Goal: Task Accomplishment & Management: Use online tool/utility

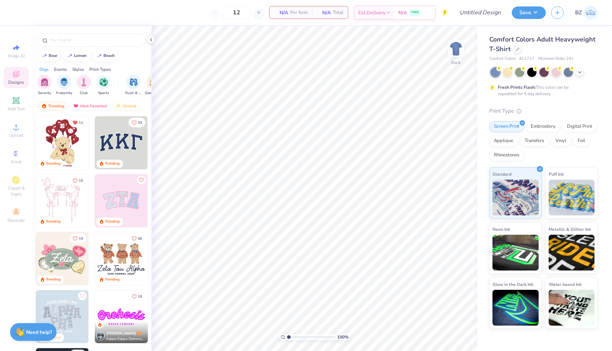
click at [517, 54] on div "Comfort Colors Adult Heavyweight T-Shirt Comfort Colors # C1717 Minimum Order: …" at bounding box center [543, 48] width 108 height 27
click at [519, 51] on div at bounding box center [518, 49] width 8 height 8
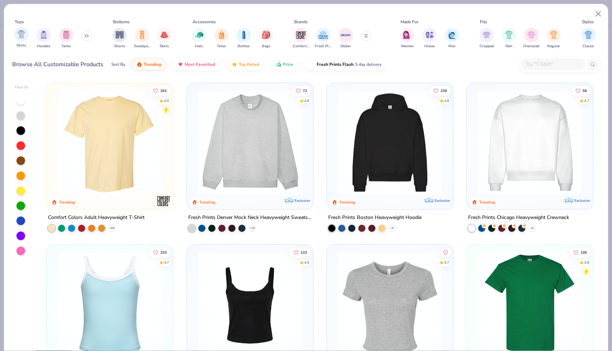
click at [21, 42] on div "Shirts" at bounding box center [21, 37] width 14 height 21
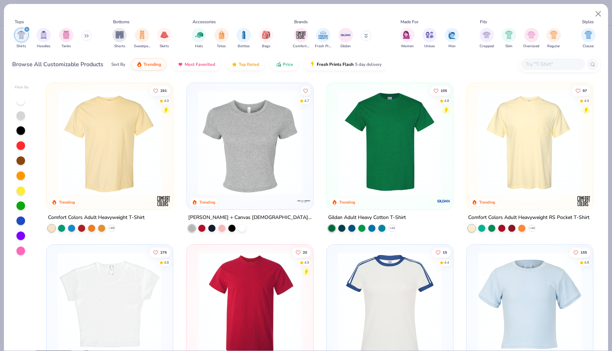
click at [378, 148] on img at bounding box center [390, 142] width 112 height 105
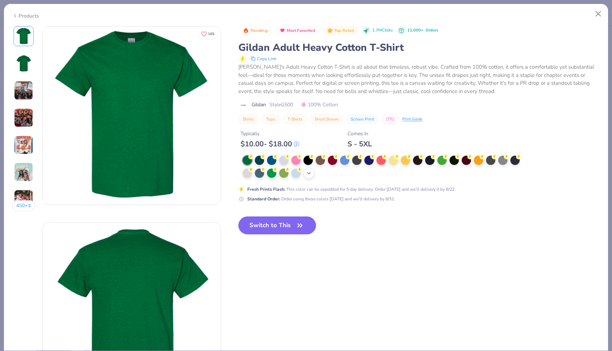
click at [310, 175] on icon at bounding box center [309, 173] width 6 height 6
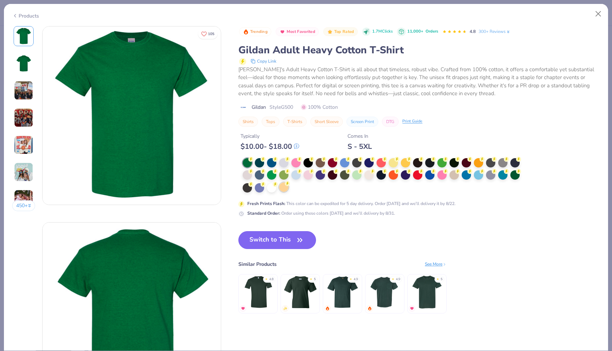
click at [285, 190] on div at bounding box center [283, 187] width 9 height 9
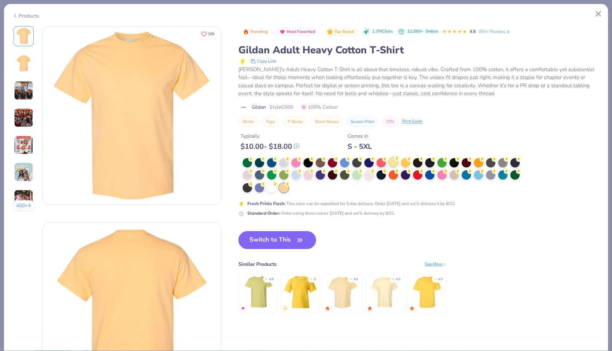
click at [396, 163] on div at bounding box center [393, 162] width 9 height 9
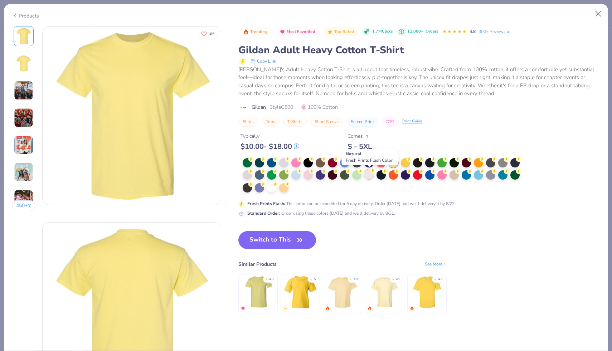
click at [371, 173] on div at bounding box center [369, 174] width 9 height 9
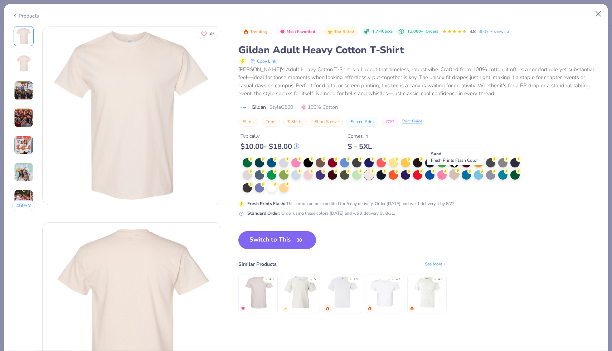
click at [453, 173] on div at bounding box center [454, 174] width 9 height 9
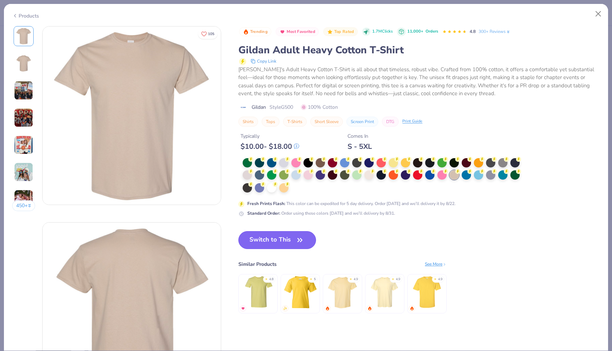
click at [300, 237] on icon "button" at bounding box center [300, 240] width 10 height 10
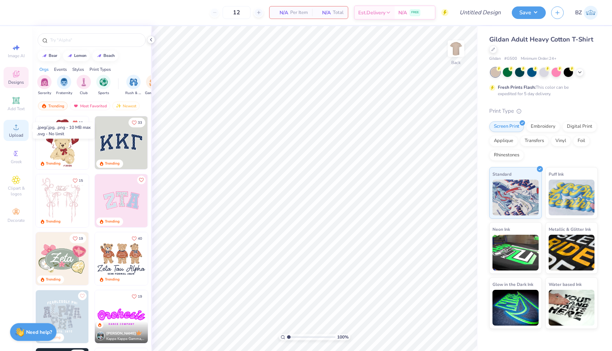
click at [13, 128] on icon at bounding box center [16, 127] width 9 height 9
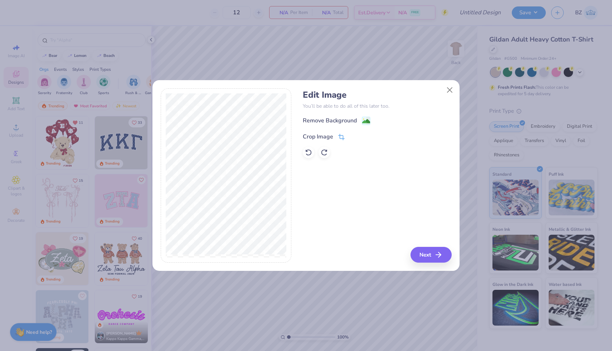
click at [337, 137] on div "Crop Image" at bounding box center [324, 136] width 42 height 9
click at [354, 134] on icon at bounding box center [354, 136] width 4 height 4
click at [370, 120] on div "Remove Background" at bounding box center [377, 120] width 149 height 9
click at [369, 122] on image at bounding box center [366, 122] width 8 height 8
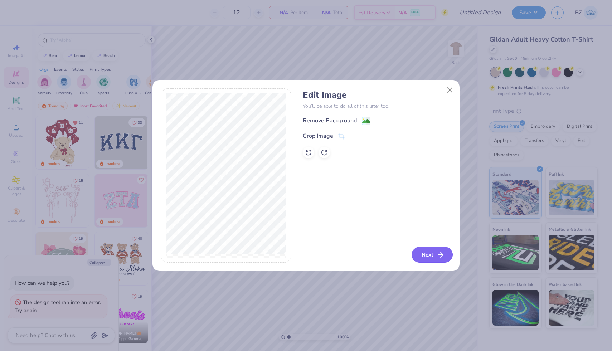
click at [422, 257] on button "Next" at bounding box center [432, 255] width 41 height 16
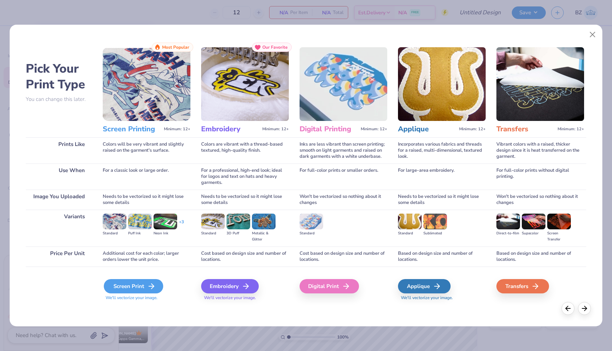
click at [150, 289] on icon at bounding box center [151, 286] width 9 height 9
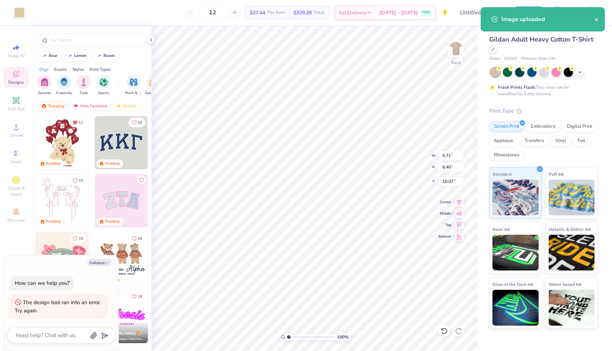
type textarea "x"
type input "10.88"
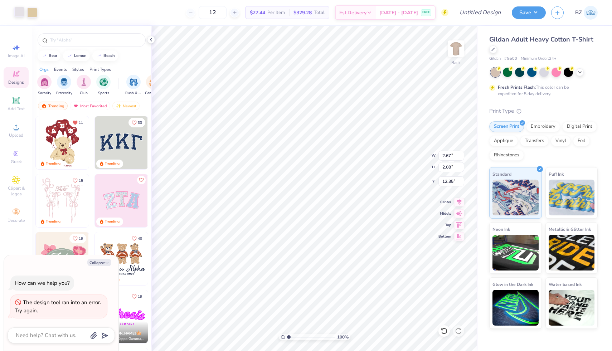
click at [16, 11] on div at bounding box center [19, 12] width 10 height 10
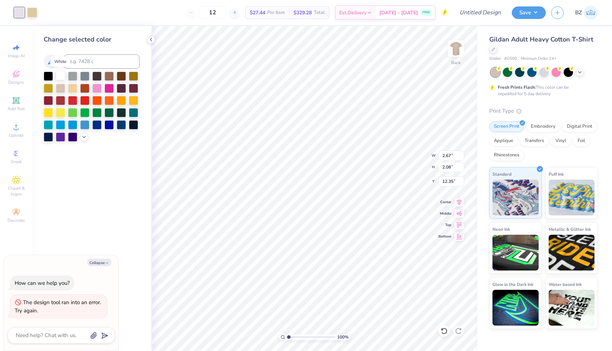
click at [59, 77] on div at bounding box center [60, 75] width 9 height 9
click at [33, 10] on div at bounding box center [32, 12] width 10 height 10
click at [61, 77] on div at bounding box center [60, 75] width 9 height 9
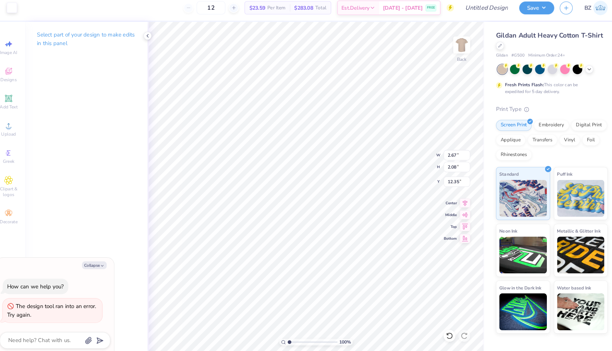
type textarea "x"
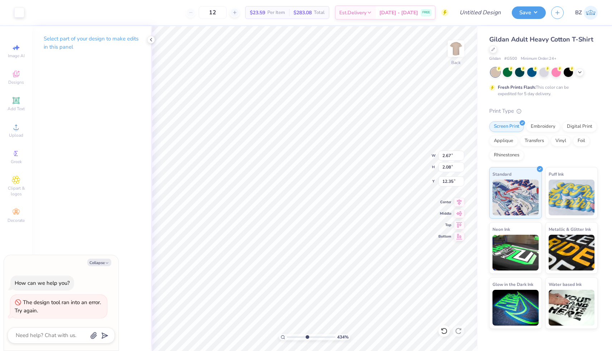
drag, startPoint x: 288, startPoint y: 336, endPoint x: 307, endPoint y: 333, distance: 19.1
type input "4.77"
click at [307, 334] on input "range" at bounding box center [311, 337] width 48 height 6
click at [19, 14] on div at bounding box center [19, 12] width 10 height 10
click at [445, 329] on icon at bounding box center [444, 331] width 6 height 6
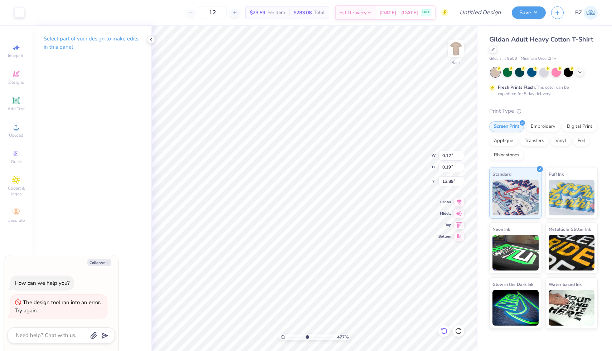
type textarea "x"
type input "14.89"
type textarea "x"
type input "0.13"
type input "0.20"
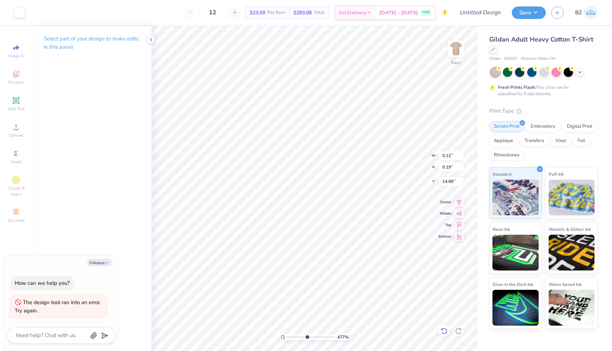
type input "13.89"
type textarea "x"
type input "13.92"
type textarea "x"
type input "14.99"
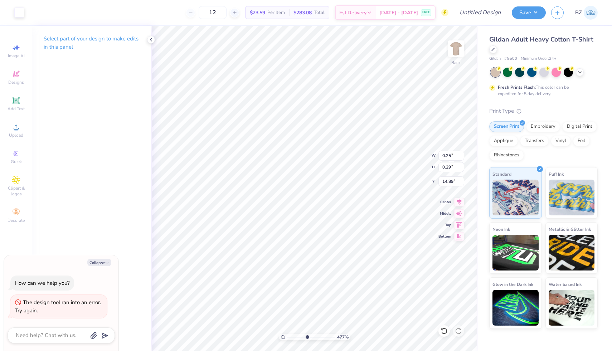
type textarea "x"
drag, startPoint x: 307, startPoint y: 336, endPoint x: 226, endPoint y: 336, distance: 81.6
type input "1"
click at [287, 336] on input "range" at bounding box center [311, 337] width 48 height 6
click at [341, 270] on li "Group" at bounding box center [351, 273] width 56 height 14
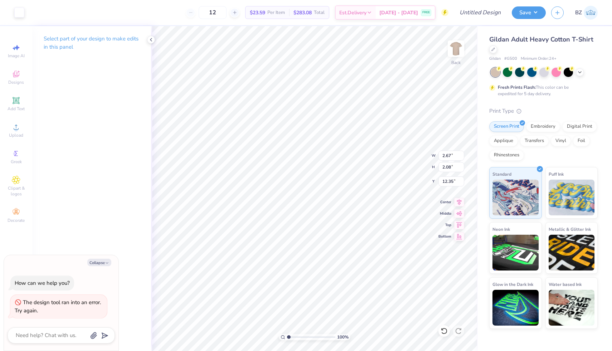
type textarea "x"
type input "12.21"
type textarea "x"
type input "4.33"
type input "3.38"
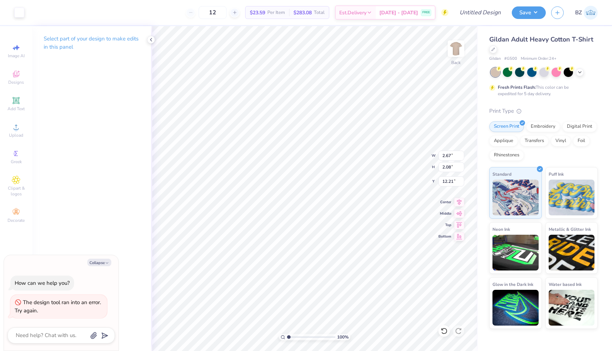
type input "10.91"
type textarea "x"
type input "3.23"
type textarea "x"
type input "3.24"
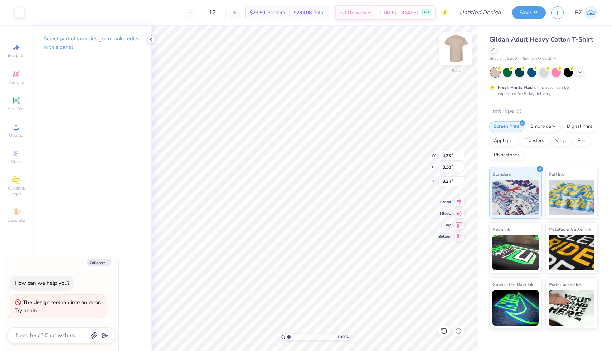
click at [452, 50] on img at bounding box center [456, 48] width 29 height 29
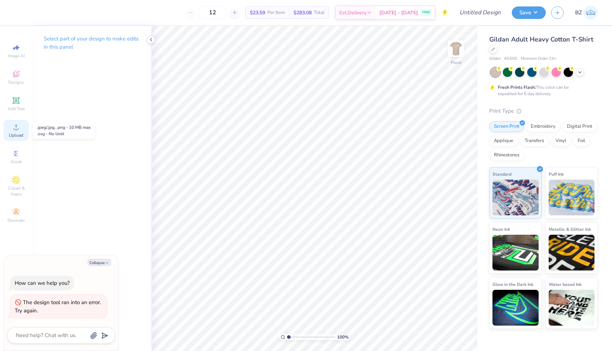
click at [18, 128] on icon at bounding box center [16, 127] width 5 height 5
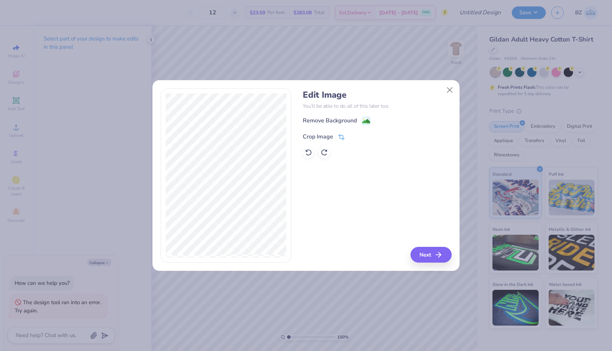
click at [343, 137] on icon at bounding box center [341, 137] width 6 height 6
click at [351, 138] on button at bounding box center [354, 136] width 8 height 8
click at [423, 249] on button "Next" at bounding box center [432, 255] width 41 height 16
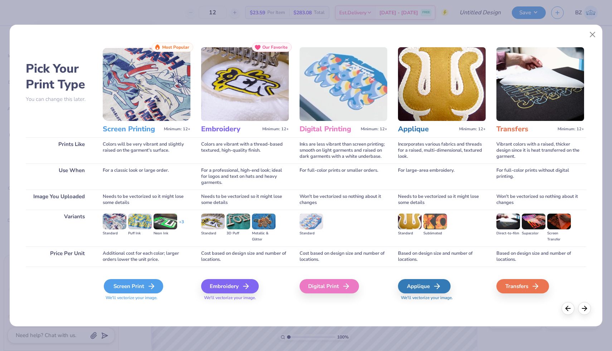
click at [145, 286] on div "Screen Print" at bounding box center [133, 286] width 59 height 14
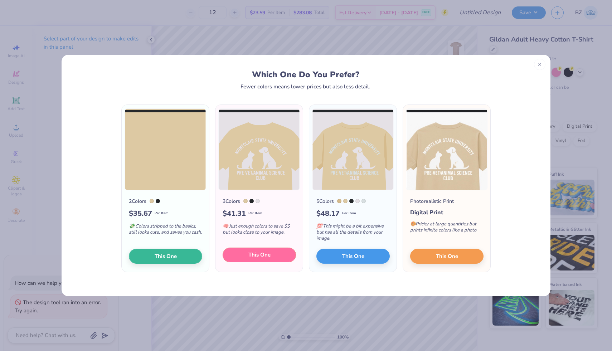
click at [260, 250] on button "This One" at bounding box center [259, 255] width 73 height 15
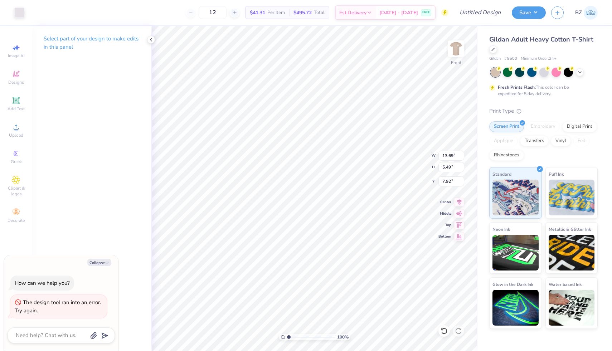
type textarea "x"
type input "8.07"
click at [20, 14] on div at bounding box center [19, 12] width 10 height 10
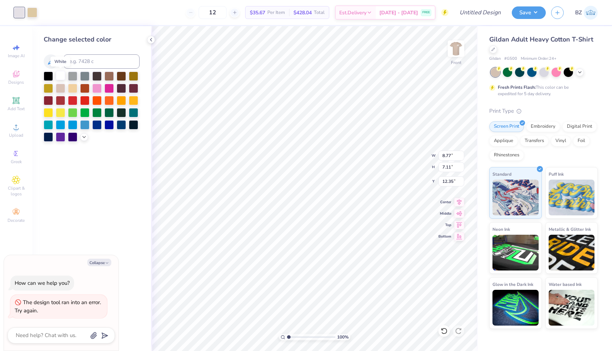
click at [62, 78] on div at bounding box center [60, 75] width 9 height 9
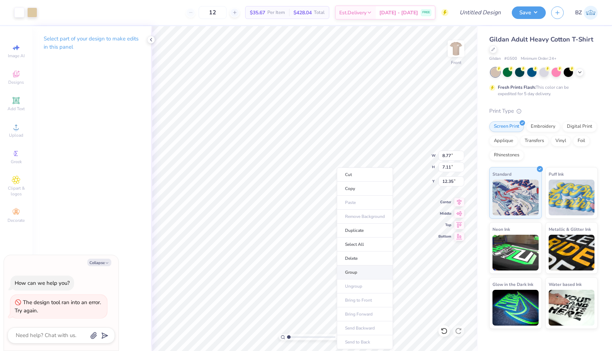
click at [357, 272] on li "Group" at bounding box center [365, 273] width 56 height 14
type textarea "x"
type input "10.80"
type input "8.76"
type input "10.70"
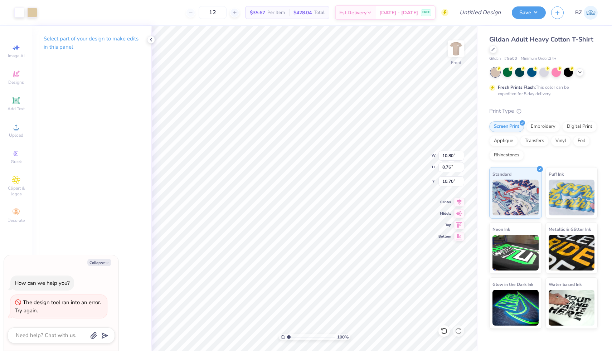
type textarea "x"
type input "12.67"
type input "10.27"
type textarea "x"
type input "3.00"
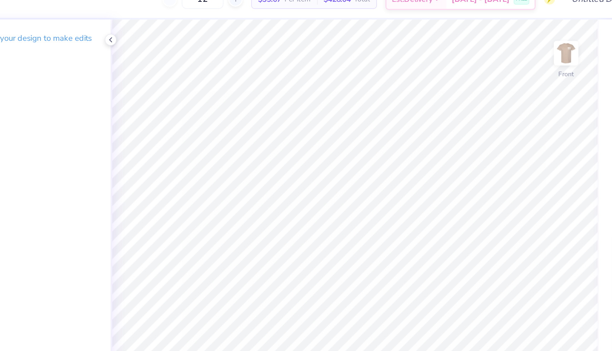
type textarea "x"
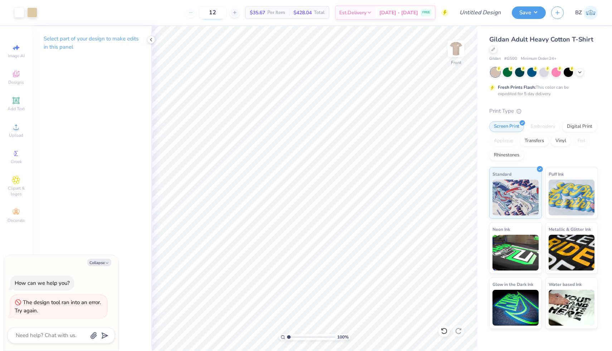
click at [219, 10] on input "12" at bounding box center [213, 12] width 28 height 13
type input "1"
type input "20"
click at [32, 13] on div at bounding box center [32, 12] width 10 height 10
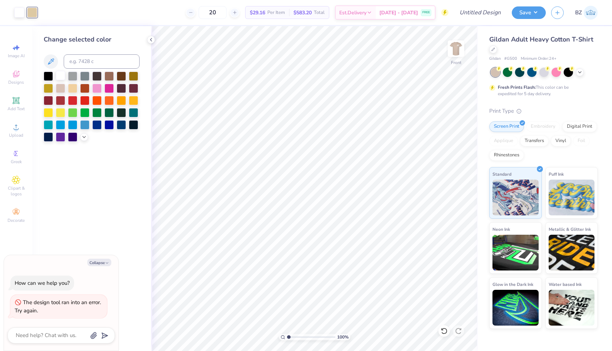
click at [60, 77] on div at bounding box center [60, 75] width 9 height 9
click at [453, 51] on img at bounding box center [456, 48] width 29 height 29
click at [19, 131] on div "Upload" at bounding box center [16, 130] width 25 height 21
click at [455, 49] on img at bounding box center [456, 48] width 29 height 29
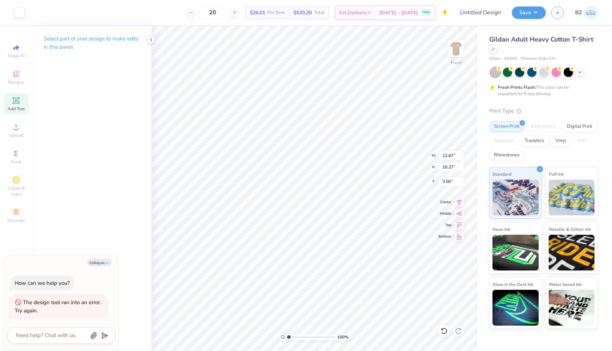
click at [19, 104] on icon at bounding box center [16, 100] width 9 height 9
type textarea "x"
type input "5.91"
type input "1.71"
type input "13.39"
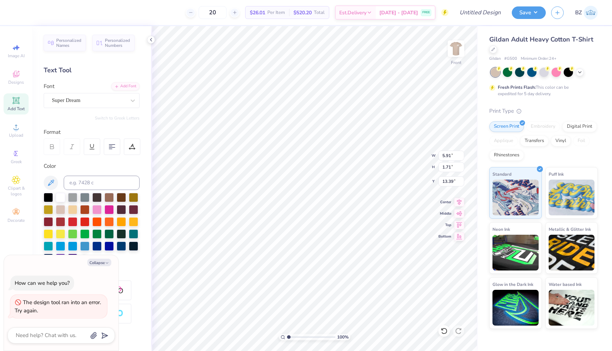
type textarea "x"
type input "16.58"
type textarea "x"
type textarea "M"
type textarea "x"
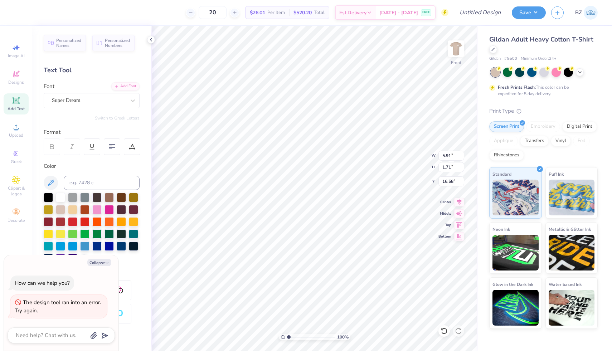
type textarea "Mon"
type textarea "x"
type textarea "Mont"
type textarea "x"
type textarea "Montc"
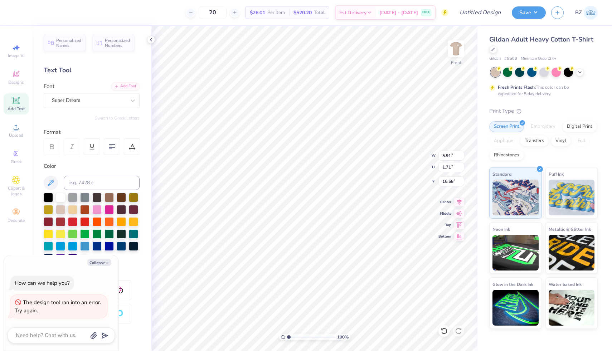
type textarea "x"
type textarea "Montcl"
type textarea "x"
type textarea "Montcla"
type textarea "x"
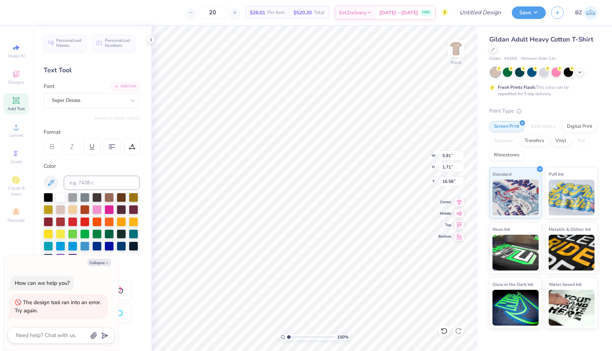
type textarea "Montclai"
type textarea "x"
type textarea "Montclair"
type textarea "x"
type textarea "Montclair"
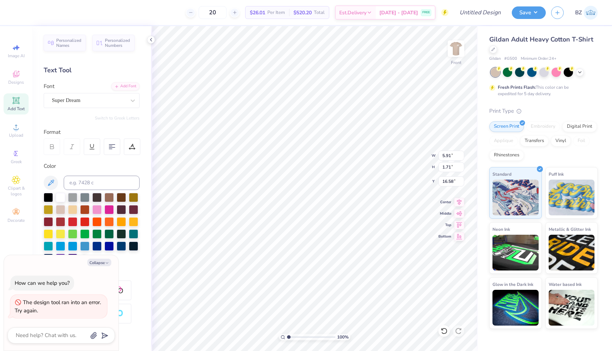
type textarea "x"
type textarea "Montclair S"
type textarea "x"
type textarea "Montclair St"
type textarea "x"
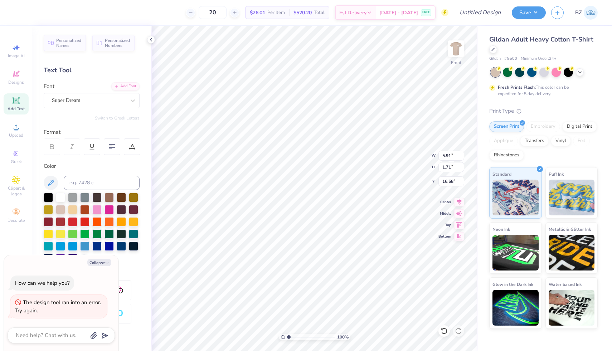
type textarea "Montclair Sta"
type textarea "x"
type textarea "Montclair Stat"
type textarea "x"
type textarea "Montclair State"
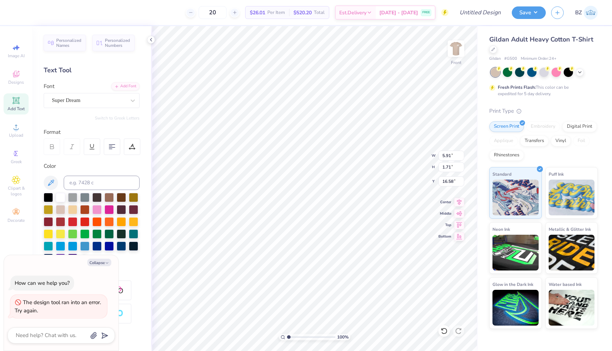
type textarea "x"
type textarea "Montclair State"
type textarea "x"
type textarea "Montclair State U"
type textarea "x"
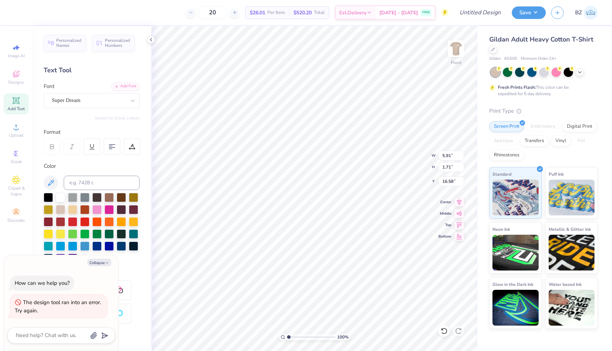
type textarea "Montclair State Un"
type textarea "x"
type textarea "Montclair State Uni"
type textarea "x"
type textarea "Montclair State Unive"
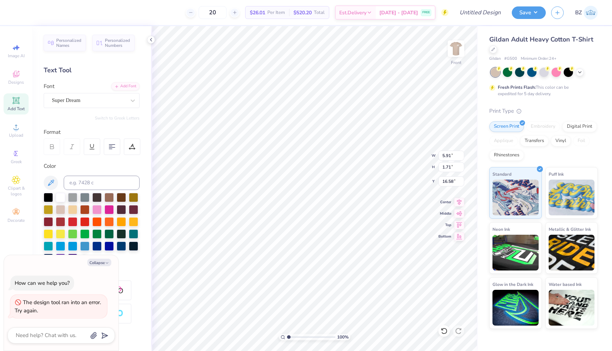
type textarea "x"
type textarea "Montclair State Univer"
type textarea "x"
type textarea "Montclair State Univers"
type textarea "x"
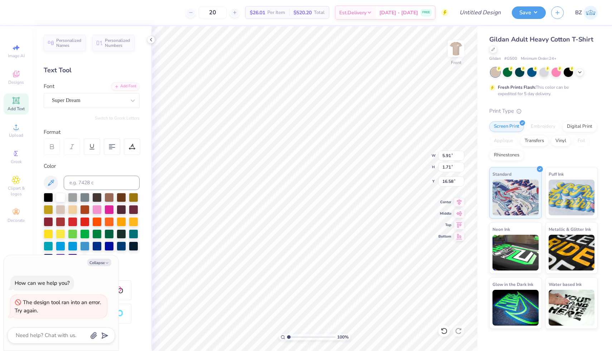
type textarea "Montclair State Universo"
type textarea "x"
type textarea "Montclair State Universot"
type textarea "x"
type textarea "Montclair State Universoty"
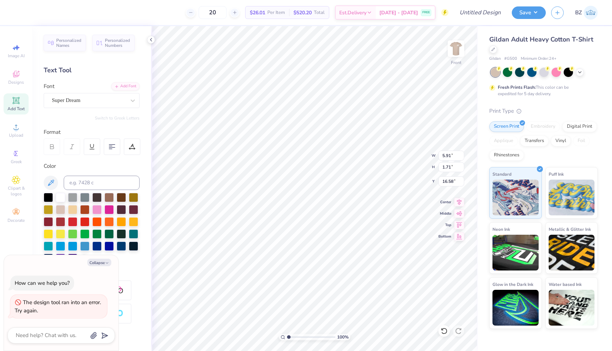
scroll to position [0, 3]
type textarea "x"
type textarea "Montclair State University"
type textarea "x"
type textarea "Montclair State University"
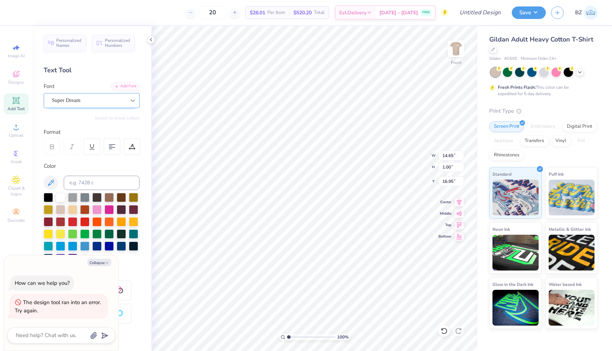
click at [129, 103] on div at bounding box center [132, 100] width 13 height 13
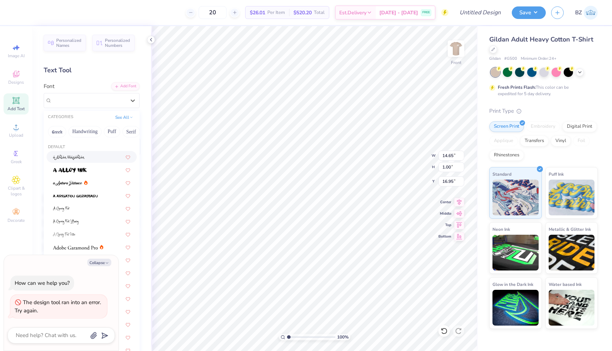
click at [82, 155] on span at bounding box center [69, 157] width 32 height 8
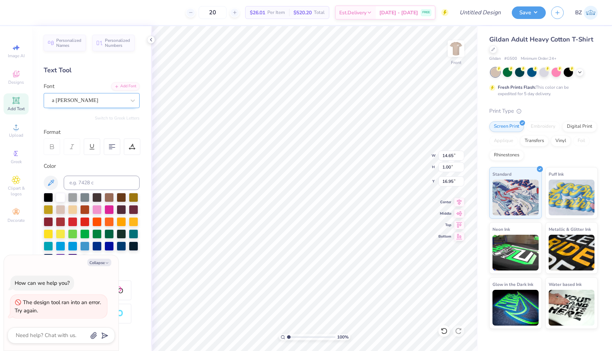
click at [125, 103] on div "a Ahlan Wasahlan" at bounding box center [88, 100] width 75 height 11
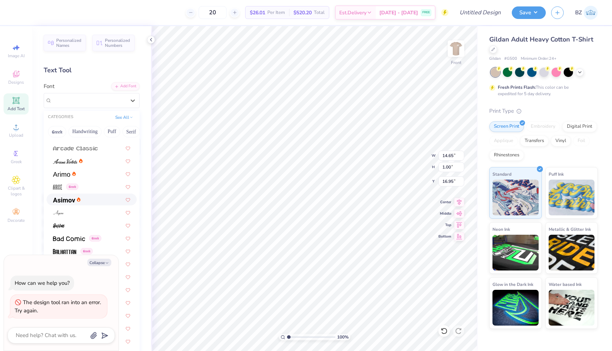
scroll to position [216, 0]
click at [89, 168] on div at bounding box center [92, 173] width 90 height 12
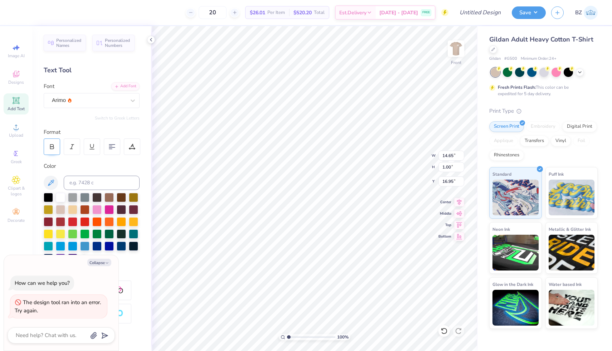
click at [54, 146] on icon at bounding box center [52, 147] width 6 height 6
click at [121, 98] on div "Arimo" at bounding box center [88, 100] width 75 height 11
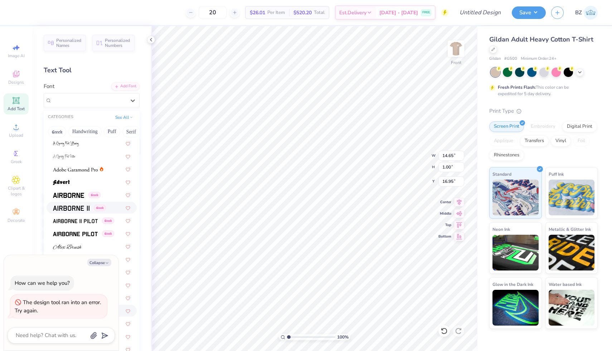
scroll to position [95, 0]
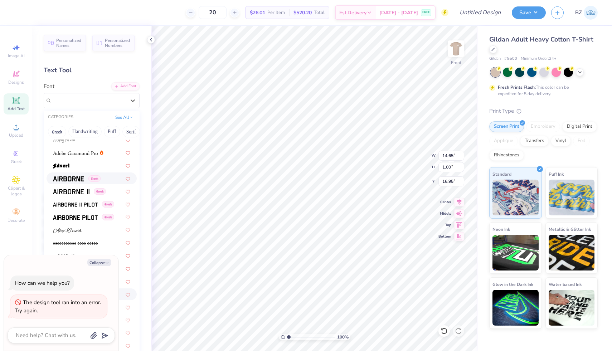
click at [74, 178] on img at bounding box center [68, 179] width 31 height 5
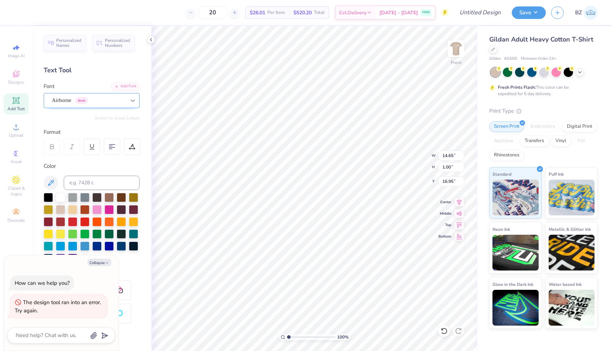
click at [136, 98] on icon at bounding box center [132, 100] width 7 height 7
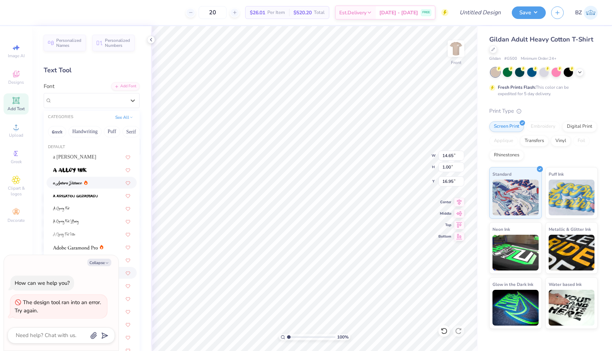
scroll to position [153, 0]
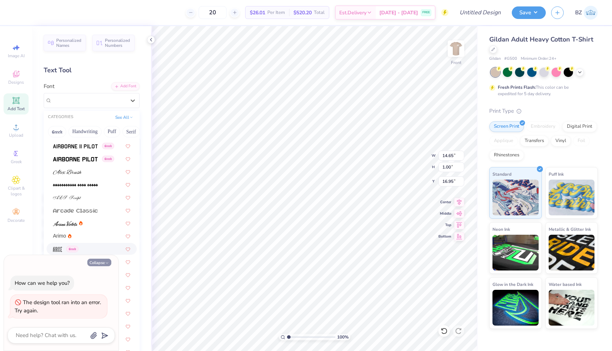
drag, startPoint x: 103, startPoint y: 262, endPoint x: 97, endPoint y: 234, distance: 28.9
click at [103, 262] on button "Collapse" at bounding box center [99, 263] width 24 height 8
type textarea "x"
type input "0.75"
type input "17.07"
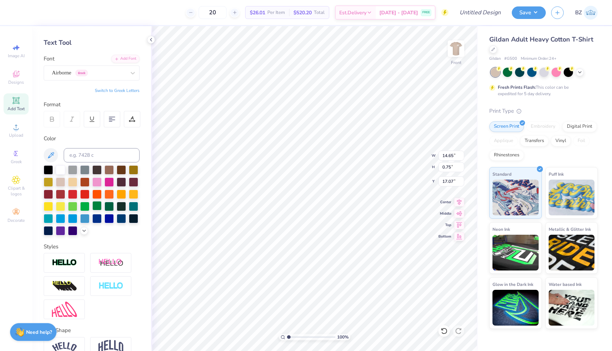
scroll to position [38, 0]
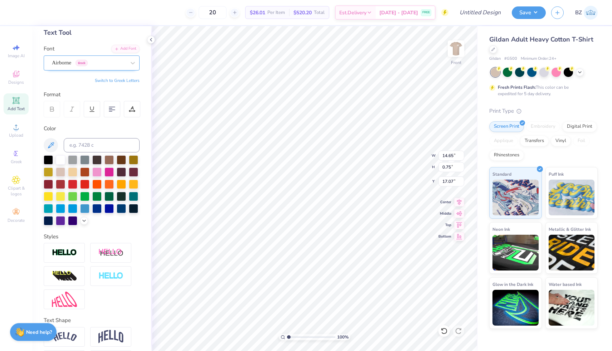
click at [102, 64] on div "Airborne Greek" at bounding box center [88, 62] width 75 height 11
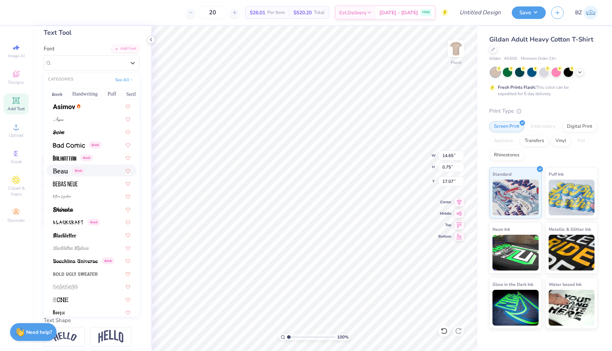
scroll to position [272, 0]
click at [84, 185] on div at bounding box center [91, 182] width 77 height 8
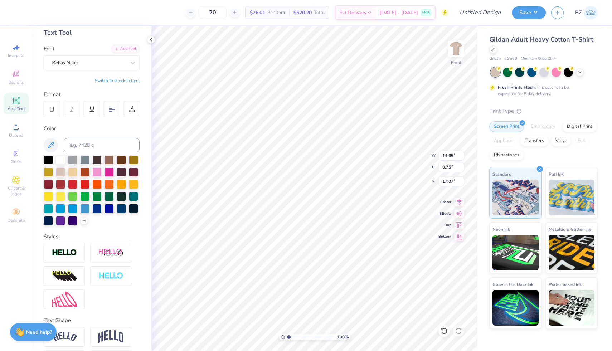
type input "9.10"
type input "0.74"
type input "17.08"
click at [124, 68] on div "Bebas Neue" at bounding box center [92, 62] width 96 height 15
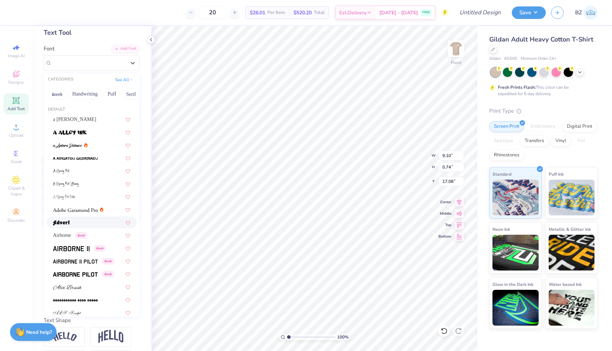
scroll to position [230, 0]
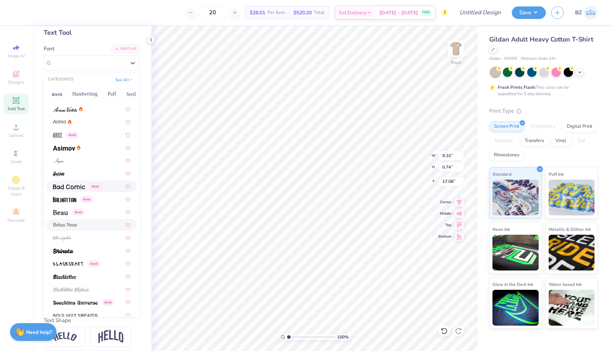
click at [72, 184] on img at bounding box center [69, 186] width 32 height 5
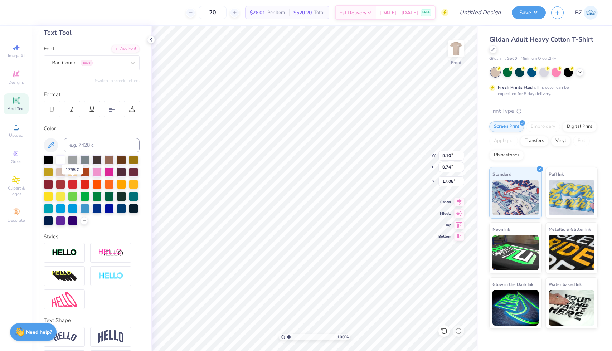
type input "11.95"
type input "0.99"
type input "16.95"
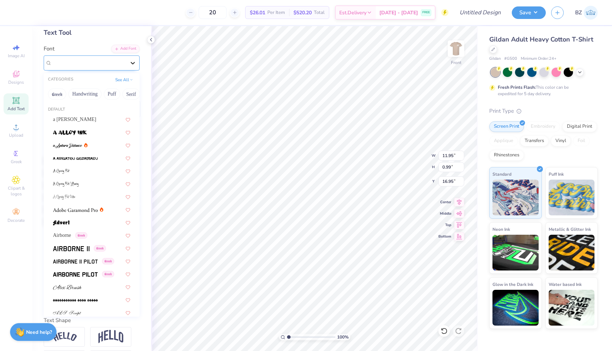
click at [128, 66] on div at bounding box center [132, 63] width 13 height 13
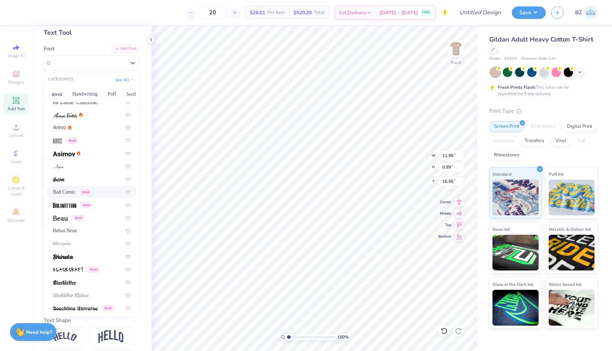
scroll to position [225, 0]
click at [94, 213] on div "Greek" at bounding box center [92, 217] width 90 height 12
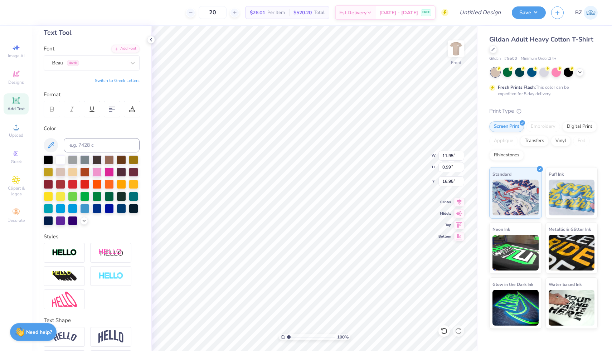
type input "11.52"
type input "0.96"
type input "16.97"
click at [136, 63] on div at bounding box center [132, 63] width 13 height 13
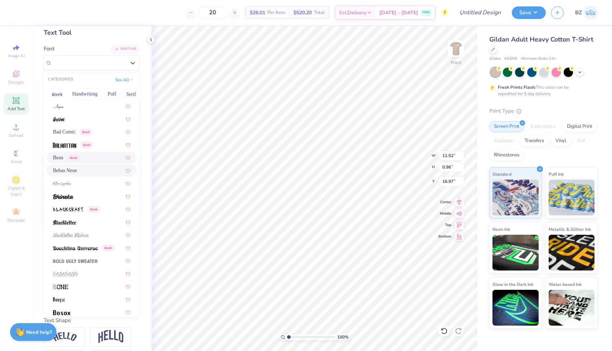
scroll to position [284, 0]
click at [82, 198] on div at bounding box center [91, 196] width 77 height 8
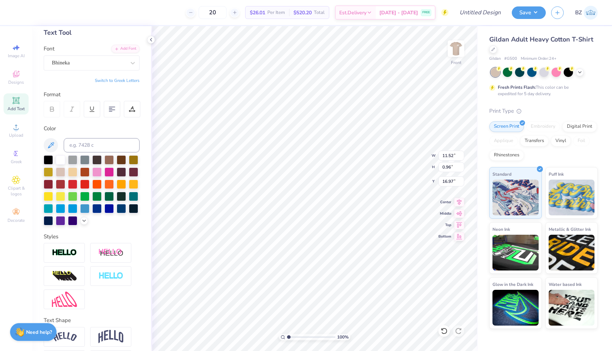
type input "9.48"
type input "0.94"
type input "16.98"
click at [123, 66] on div "Bhineka" at bounding box center [88, 62] width 75 height 11
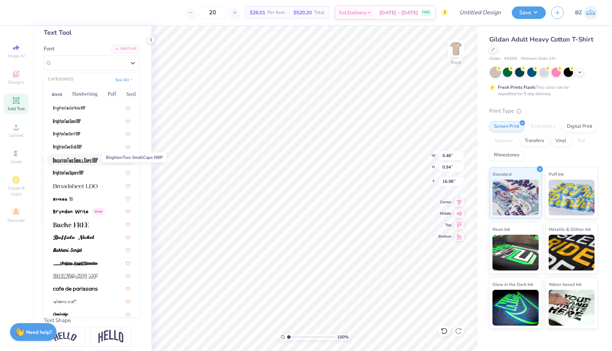
scroll to position [542, 0]
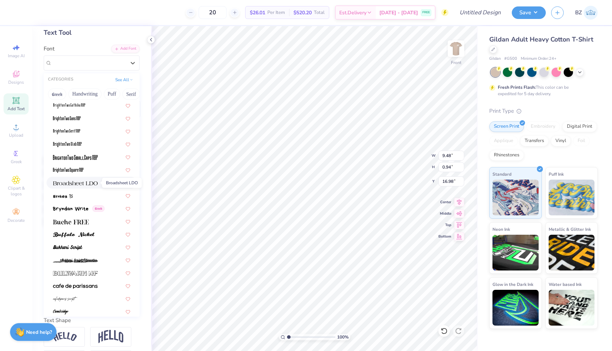
click at [90, 182] on img at bounding box center [75, 183] width 45 height 5
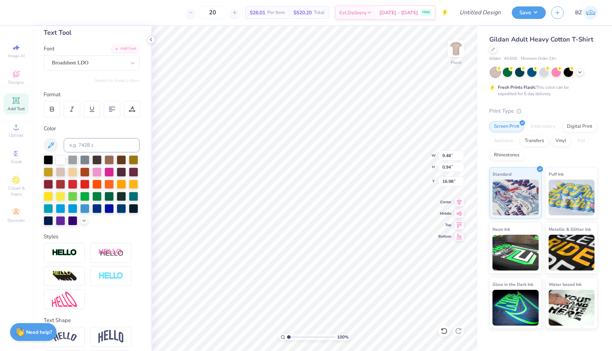
type input "12.26"
type input "0.95"
type input "16.97"
click at [52, 112] on icon at bounding box center [52, 109] width 6 height 6
type input "12.25"
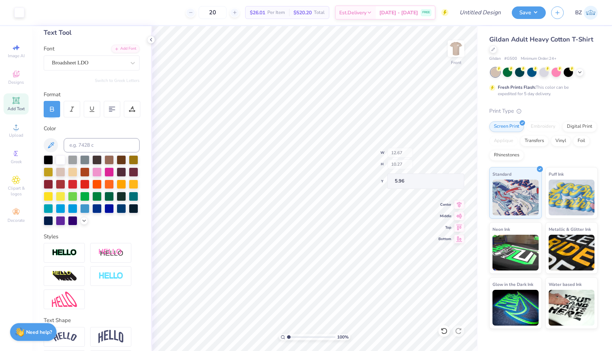
type input "5.95"
click at [447, 331] on icon at bounding box center [444, 331] width 6 height 6
type input "1.06"
type input "0.96"
type input "9.01"
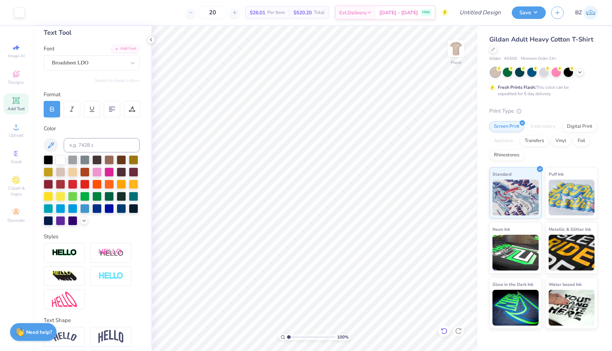
click at [440, 330] on div at bounding box center [444, 330] width 11 height 11
type input "0.53"
type input "0.43"
type input "8.57"
type input "0.74"
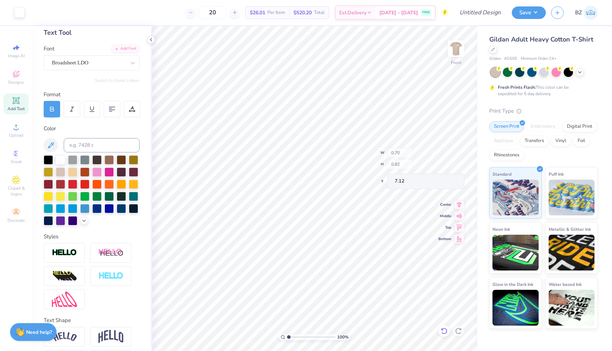
type input "6.88"
type input "0.19"
type input "0.24"
type input "6.31"
type input "0.10"
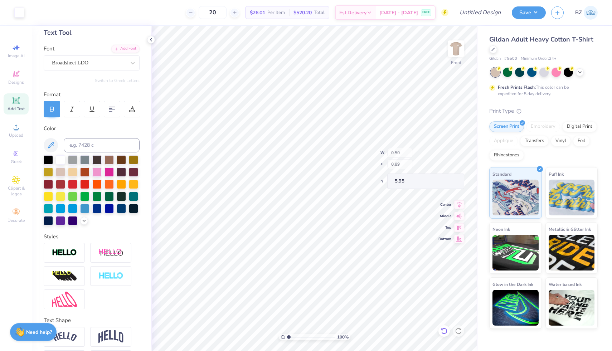
type input "0.29"
type input "6.23"
type input "0.50"
type input "0.90"
type input "5.98"
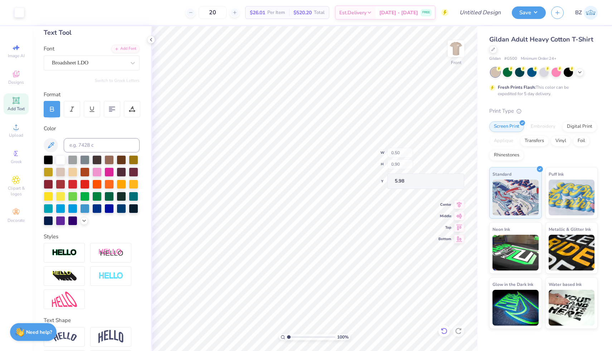
type input "0.93"
type input "6.04"
type input "0.76"
type input "0.99"
type input "6.32"
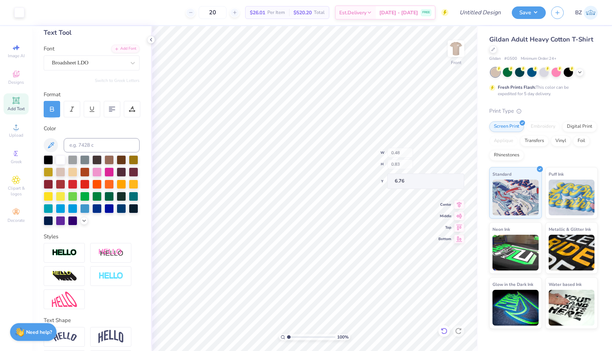
type input "0.74"
type input "0.90"
type input "6.93"
type input "0.85"
type input "0.93"
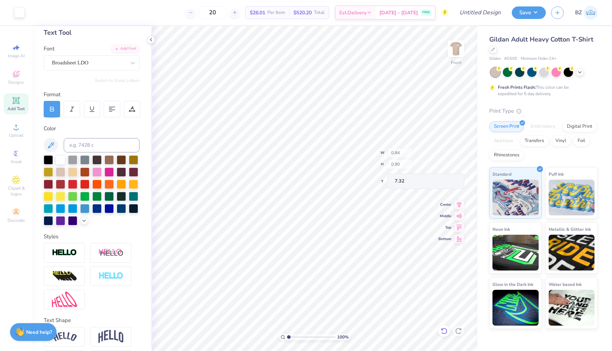
type input "7.69"
type input "0.73"
type input "0.61"
type input "8.67"
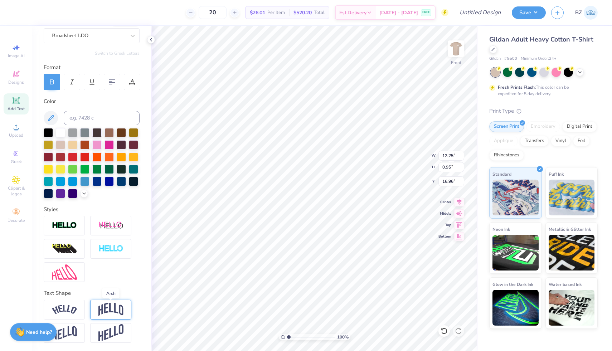
click at [106, 309] on img at bounding box center [110, 310] width 25 height 14
type input "3.21"
type input "15.83"
type input "0.52"
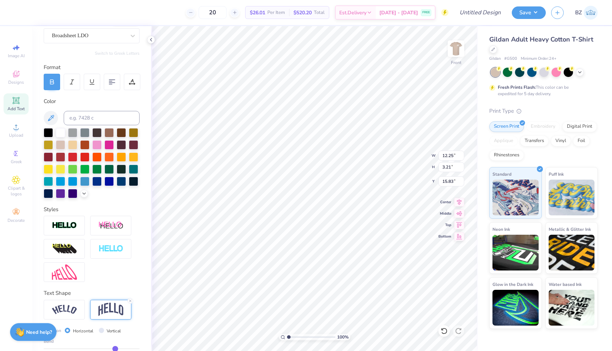
type input "0.51"
type input "0.48"
type input "0.47"
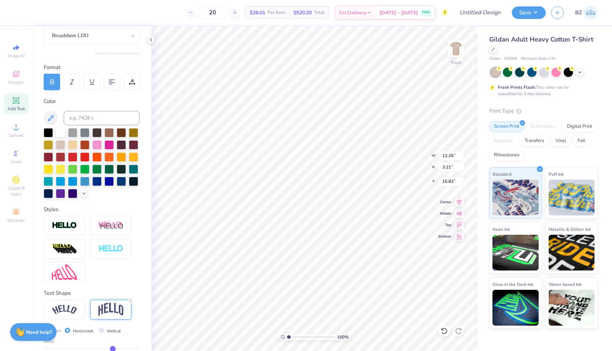
type input "0.47"
type input "0.46"
type input "0.45"
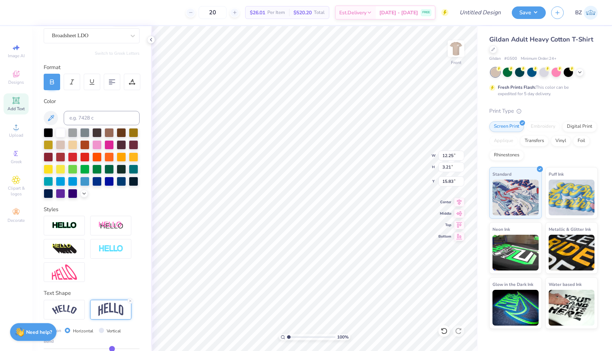
type input "0.43"
type input "0.42"
type input "0.41"
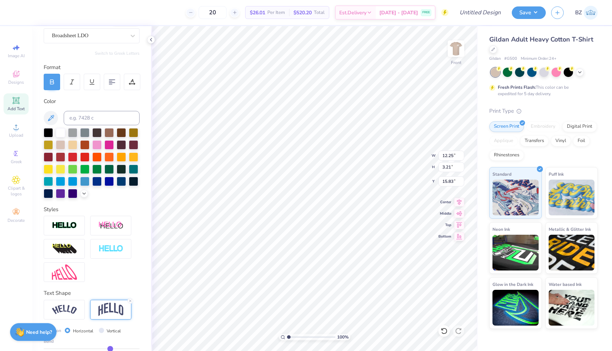
type input "0.41"
type input "0.4"
type input "0.40"
type input "0.39"
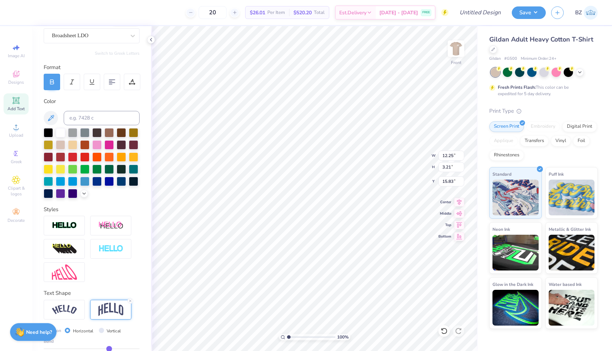
type input "0.38"
type input "0.36"
type input "0.35"
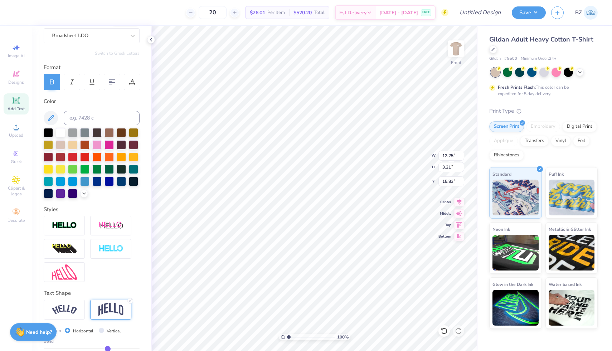
type input "0.35"
type input "0.34"
type input "0.33"
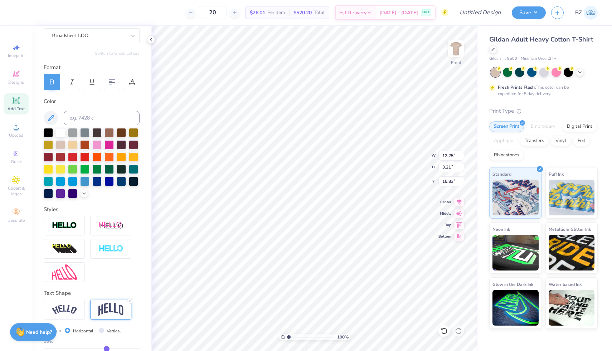
type input "0.32"
type input "0.31"
type input "0.3"
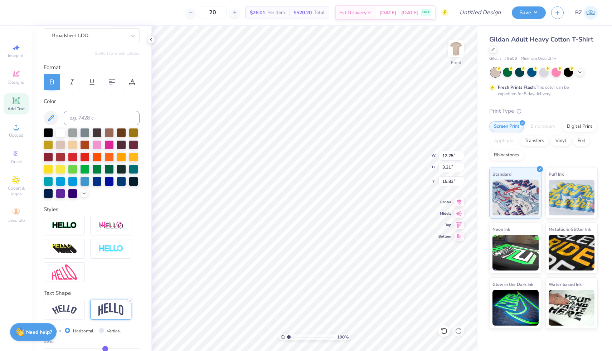
type input "0.30"
type input "0.29"
type input "0.28"
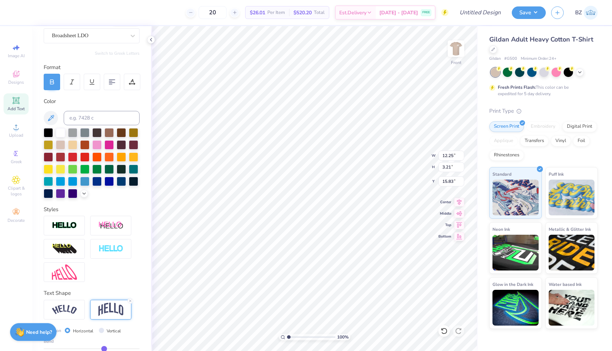
type input "0.27"
type input "0.26"
type input "0.25"
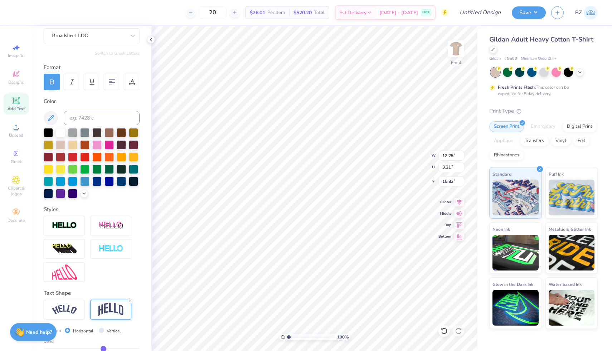
type input "0.25"
type input "0.24"
drag, startPoint x: 115, startPoint y: 347, endPoint x: 96, endPoint y: 349, distance: 19.5
click at [96, 349] on input "range" at bounding box center [92, 348] width 96 height 1
click at [99, 349] on div "0.09" at bounding box center [92, 354] width 96 height 13
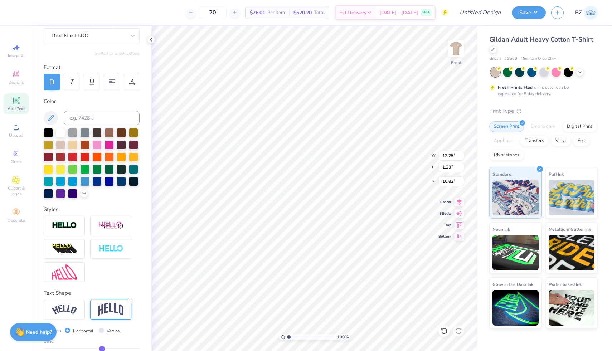
drag, startPoint x: 95, startPoint y: 348, endPoint x: 102, endPoint y: 348, distance: 6.5
click at [102, 348] on input "range" at bounding box center [92, 348] width 96 height 1
click at [313, 168] on li "Duplicate" at bounding box center [323, 166] width 56 height 14
click at [108, 76] on div at bounding box center [112, 82] width 16 height 16
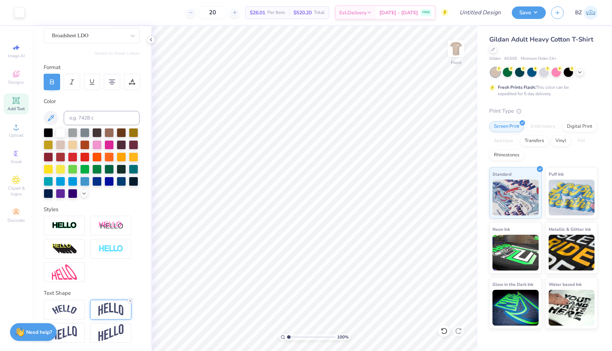
click at [129, 301] on icon at bounding box center [130, 301] width 4 height 4
click at [375, 226] on li "Duplicate" at bounding box center [381, 227] width 56 height 14
click at [383, 270] on li "Group" at bounding box center [392, 273] width 56 height 14
click at [458, 50] on img at bounding box center [456, 48] width 29 height 29
click at [455, 49] on img at bounding box center [456, 48] width 29 height 29
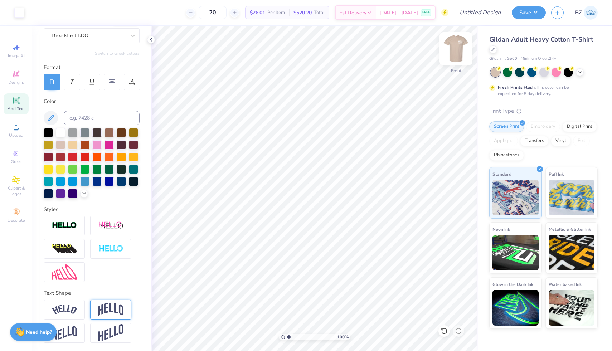
click at [455, 47] on img at bounding box center [456, 48] width 29 height 29
click at [456, 52] on img at bounding box center [456, 48] width 29 height 29
click at [348, 125] on li "Copy" at bounding box center [355, 125] width 56 height 14
click at [456, 51] on img at bounding box center [456, 48] width 29 height 29
click at [307, 203] on li "Paste" at bounding box center [316, 203] width 56 height 14
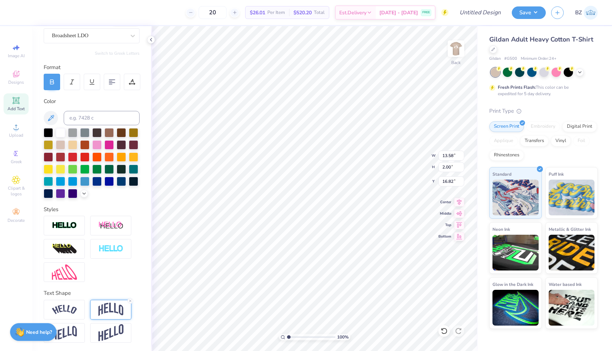
scroll to position [0, 1]
click at [52, 89] on div at bounding box center [52, 82] width 16 height 16
click at [49, 85] on icon at bounding box center [52, 82] width 6 height 6
click at [132, 301] on icon at bounding box center [130, 301] width 4 height 4
click at [405, 166] on div "100 % Back W 4.55 H 0.77 Y 5.62 Center Middle Top Bottom" at bounding box center [314, 188] width 327 height 325
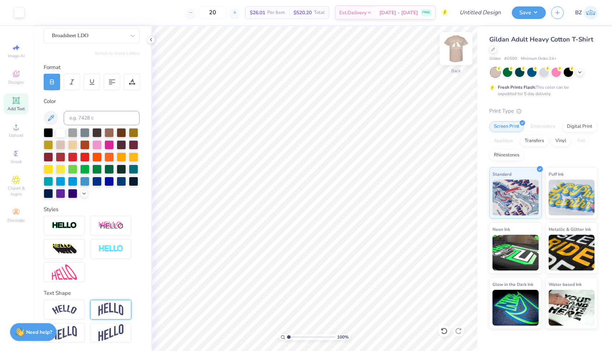
click at [455, 48] on img at bounding box center [456, 48] width 29 height 29
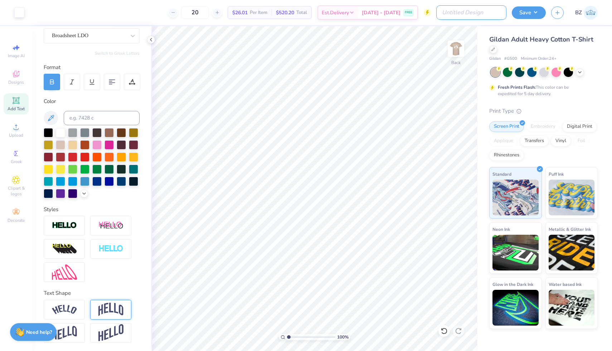
click at [468, 11] on input "Design Title" at bounding box center [471, 12] width 70 height 14
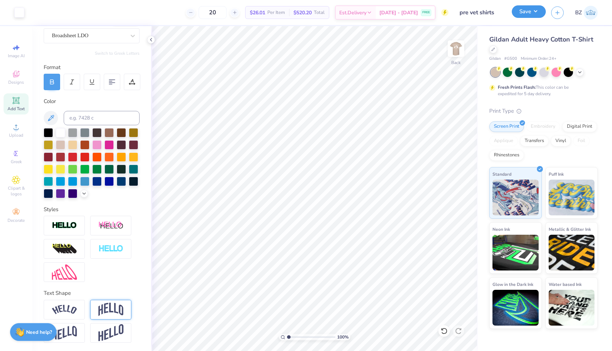
click at [517, 12] on button "Save" at bounding box center [529, 11] width 34 height 13
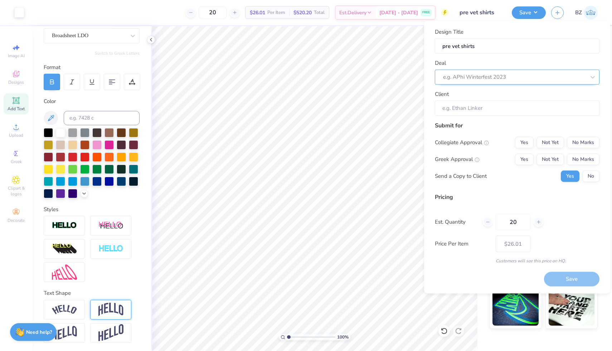
click at [498, 73] on div at bounding box center [514, 77] width 143 height 10
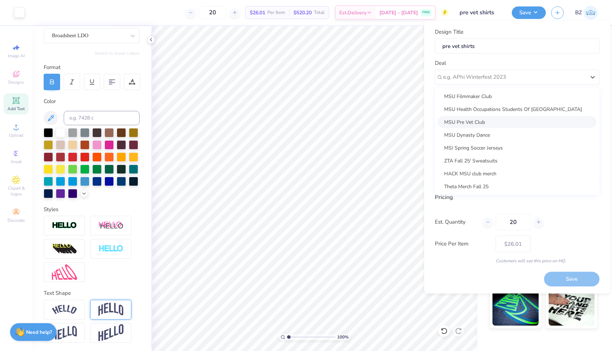
click at [487, 120] on div "MSU Pre Vet Club" at bounding box center [517, 122] width 159 height 12
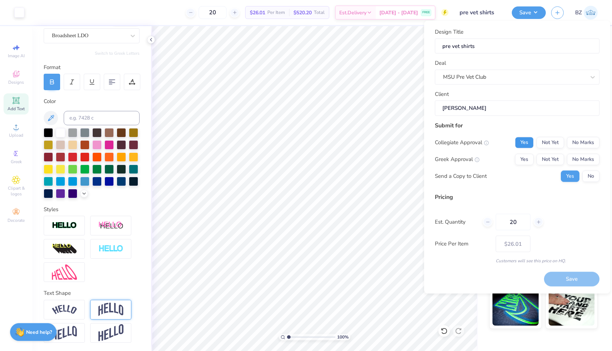
click at [524, 143] on button "Yes" at bounding box center [524, 142] width 19 height 11
click at [584, 159] on button "No Marks" at bounding box center [583, 159] width 33 height 11
click at [567, 278] on button "Save" at bounding box center [571, 279] width 55 height 15
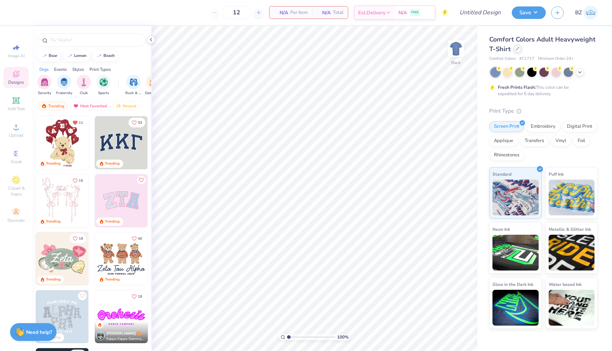
click at [516, 49] on icon at bounding box center [518, 49] width 4 height 4
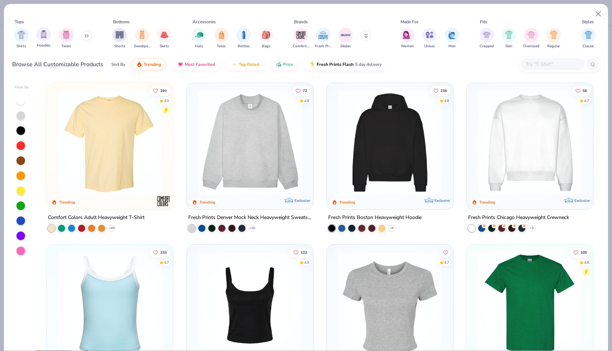
click at [37, 33] on div "Hoodies" at bounding box center [44, 37] width 14 height 21
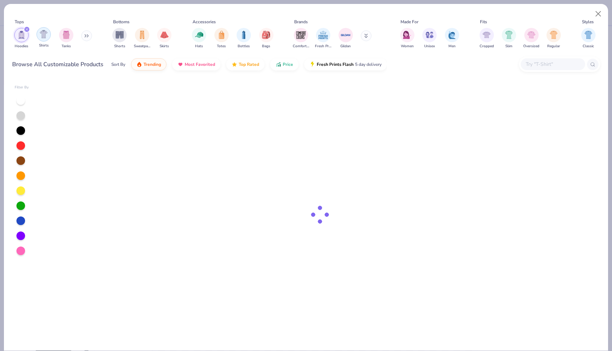
click at [41, 33] on img "filter for Shirts" at bounding box center [44, 34] width 8 height 8
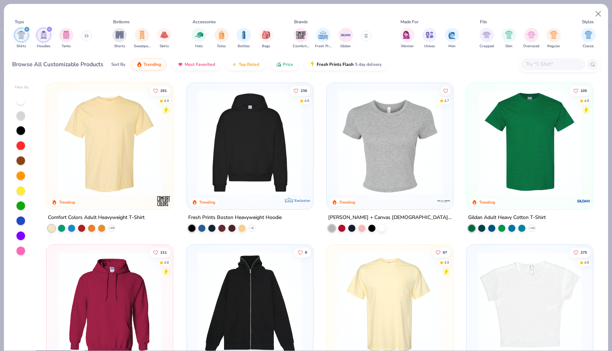
click at [26, 28] on icon "filter for Shirts" at bounding box center [27, 29] width 2 height 2
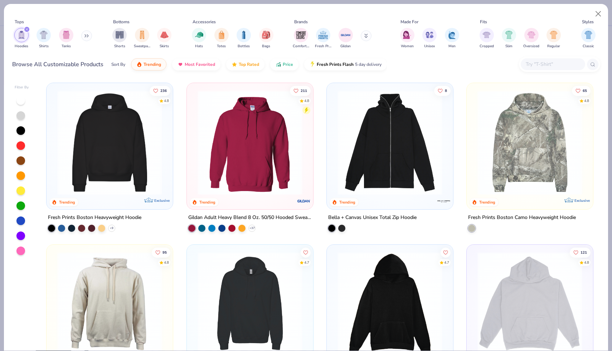
click at [281, 159] on img at bounding box center [250, 142] width 112 height 105
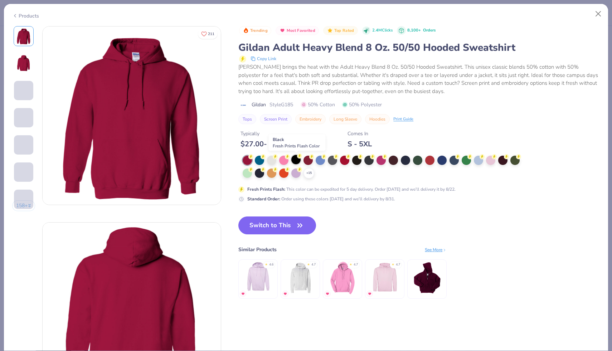
click at [298, 161] on div at bounding box center [295, 159] width 9 height 9
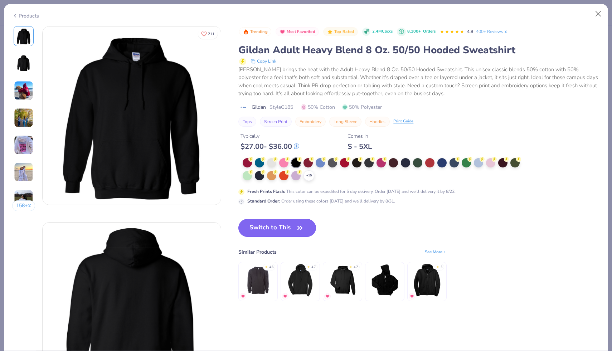
click at [273, 228] on button "Switch to This" at bounding box center [277, 228] width 78 height 18
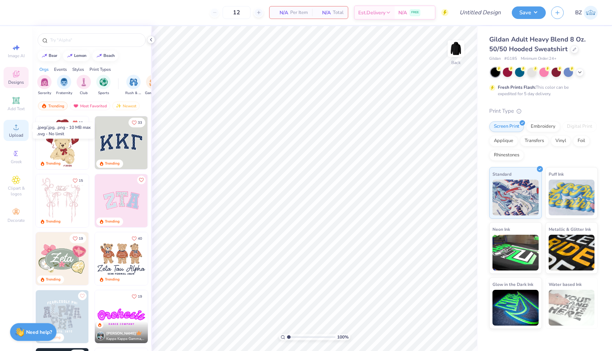
click at [19, 133] on span "Upload" at bounding box center [16, 135] width 14 height 6
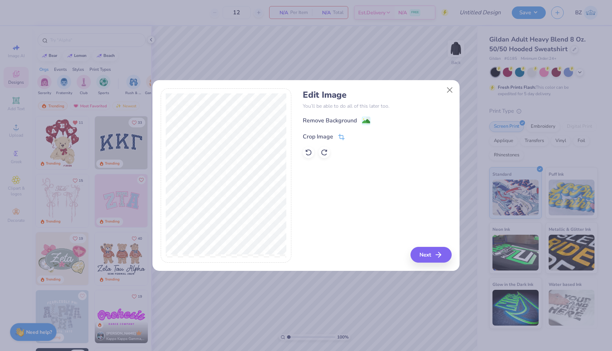
click at [341, 135] on icon at bounding box center [341, 137] width 6 height 6
click at [351, 140] on div at bounding box center [359, 136] width 18 height 9
click at [352, 137] on icon at bounding box center [354, 136] width 4 height 4
click at [422, 252] on button "Next" at bounding box center [432, 255] width 41 height 16
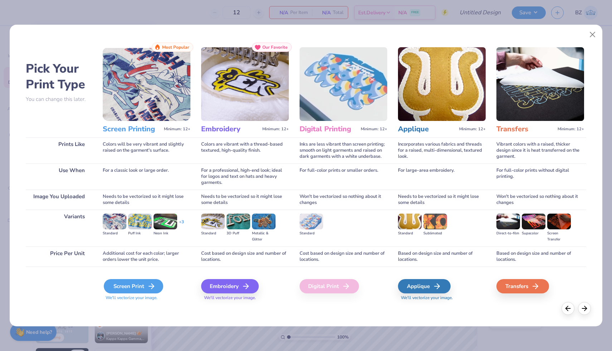
click at [148, 286] on icon at bounding box center [151, 286] width 9 height 9
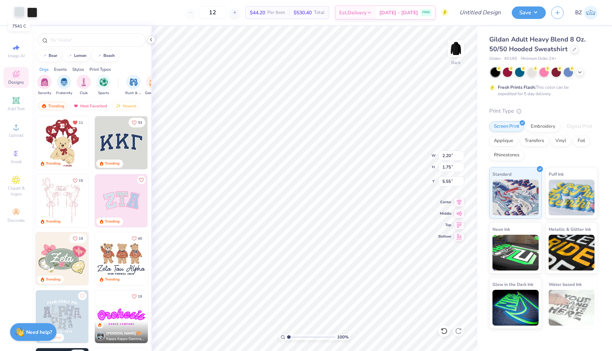
click at [19, 12] on div at bounding box center [19, 12] width 10 height 10
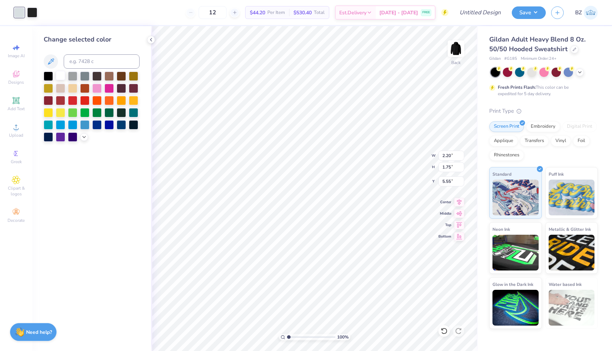
click at [63, 76] on div at bounding box center [60, 75] width 9 height 9
click at [36, 13] on div at bounding box center [32, 12] width 10 height 10
click at [60, 77] on div at bounding box center [60, 75] width 9 height 9
click at [444, 332] on icon at bounding box center [444, 331] width 7 height 7
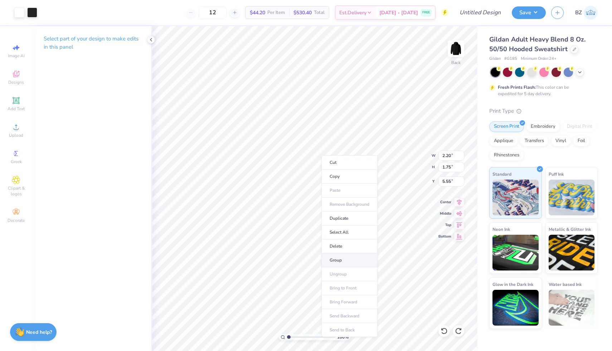
click at [340, 256] on li "Group" at bounding box center [350, 261] width 56 height 14
type input "4.63"
type input "3.69"
type input "3.23"
type input "3.82"
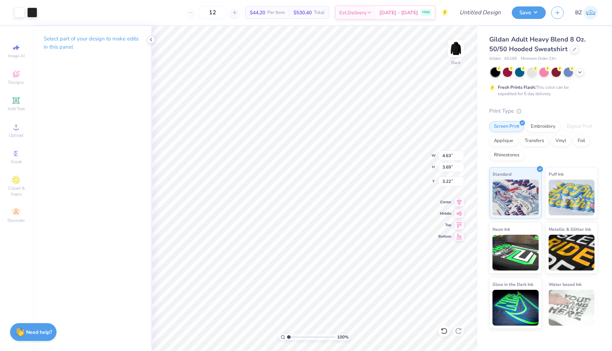
type input "3.04"
type input "3.31"
click at [450, 51] on img at bounding box center [456, 48] width 29 height 29
click at [217, 10] on input "12" at bounding box center [213, 12] width 28 height 13
type input "1"
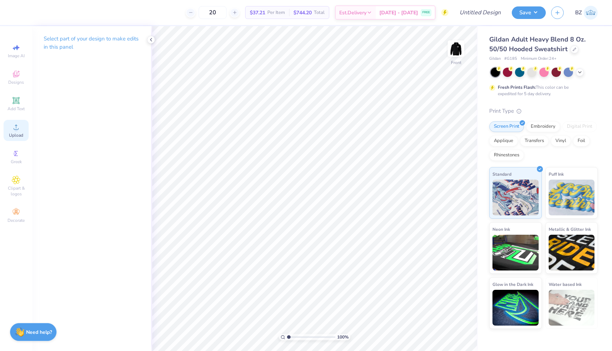
type input "20"
click at [8, 123] on div "Upload" at bounding box center [16, 130] width 25 height 21
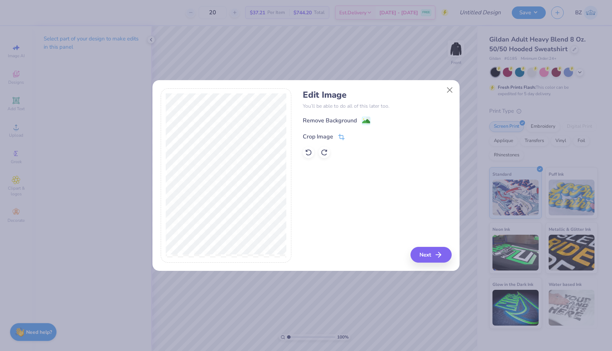
click at [340, 138] on icon at bounding box center [342, 136] width 5 height 5
click at [351, 137] on button at bounding box center [354, 136] width 8 height 8
click at [416, 245] on div "Edit Image You’ll be able to do all of this later too. Remove Background Crop I…" at bounding box center [377, 175] width 149 height 175
click at [420, 250] on button "Next" at bounding box center [432, 255] width 41 height 16
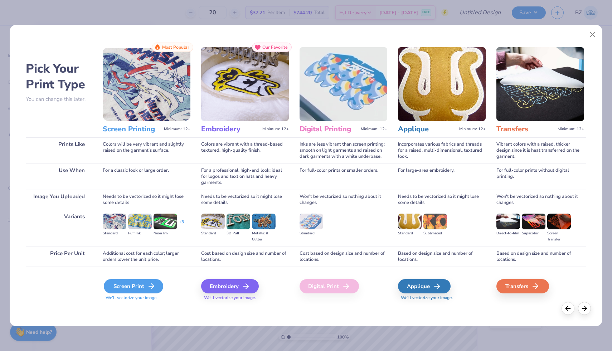
click at [141, 290] on div "Screen Print" at bounding box center [133, 286] width 59 height 14
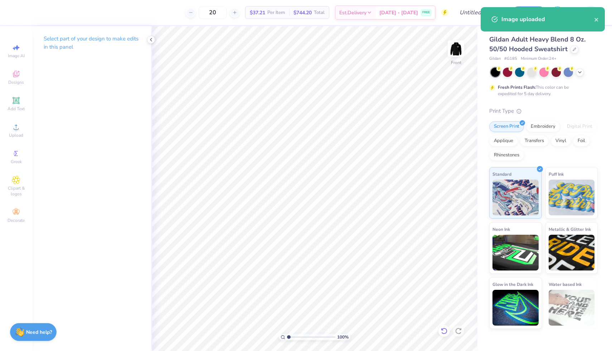
click at [444, 332] on icon at bounding box center [444, 331] width 7 height 7
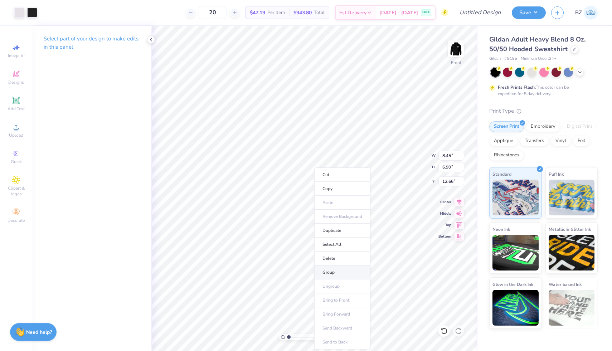
click at [336, 272] on li "Group" at bounding box center [342, 273] width 56 height 14
type input "11.11"
type input "9.08"
type input "10.49"
type input "12.46"
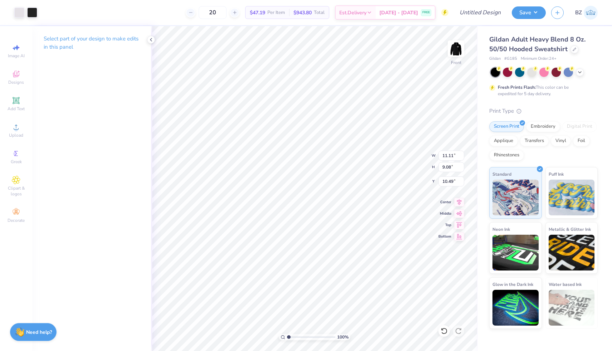
type input "10.18"
type input "13.40"
type input "10.95"
type input "8.94"
type input "7.53"
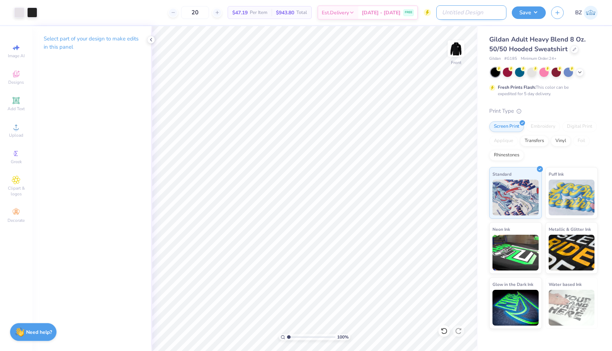
click at [480, 16] on input "Design Title" at bounding box center [471, 12] width 70 height 14
type input "black sweatshirts"
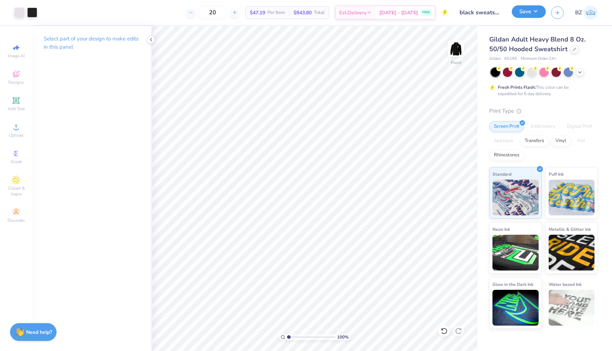
click at [529, 12] on button "Save" at bounding box center [529, 11] width 34 height 13
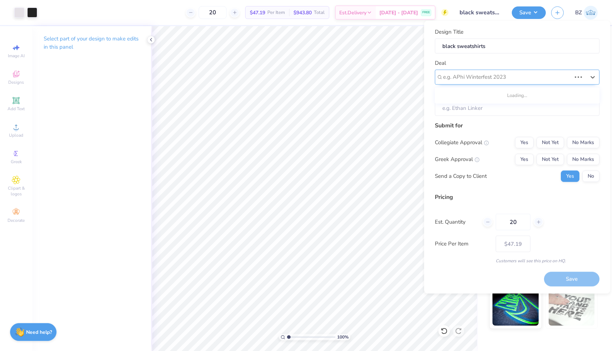
click at [511, 76] on div at bounding box center [507, 77] width 128 height 10
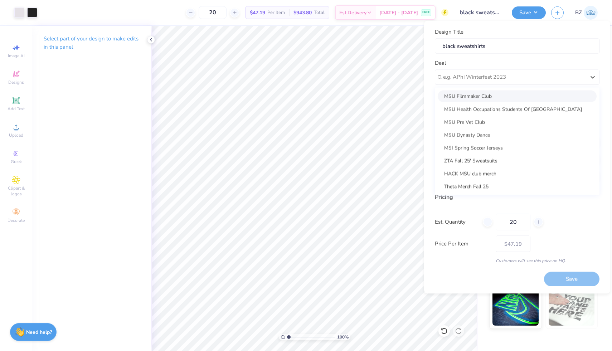
click at [488, 96] on div "MSU Filmmaker Club" at bounding box center [517, 96] width 159 height 12
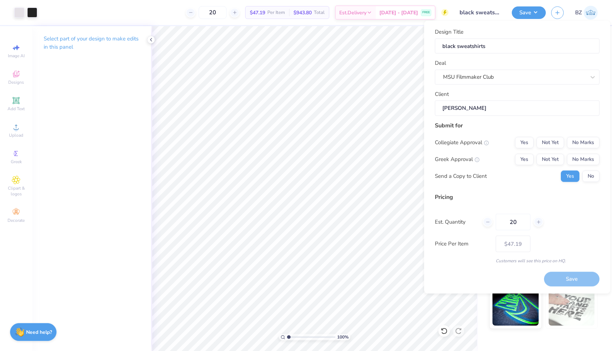
type input "Andrew Hendl"
type input "$47.19"
click at [483, 80] on div "MSU Filmmaker Club" at bounding box center [515, 77] width 144 height 11
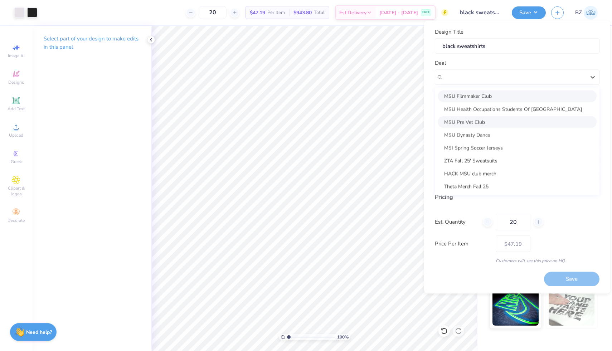
click at [497, 125] on div "MSU Pre Vet Club" at bounding box center [517, 122] width 159 height 12
type input "[PERSON_NAME]"
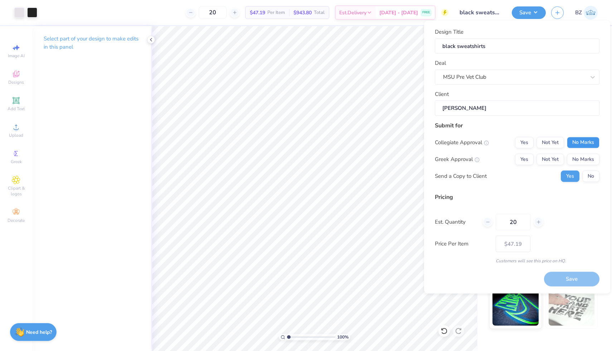
click at [576, 145] on button "No Marks" at bounding box center [583, 142] width 33 height 11
click at [530, 142] on button "Yes" at bounding box center [524, 142] width 19 height 11
click at [581, 159] on button "No Marks" at bounding box center [583, 159] width 33 height 11
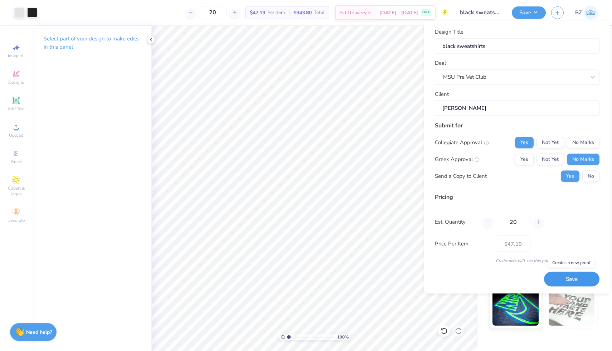
click at [562, 278] on button "Save" at bounding box center [571, 279] width 55 height 15
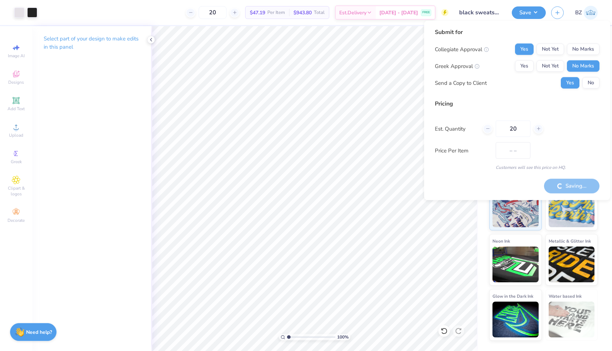
type input "$47.19"
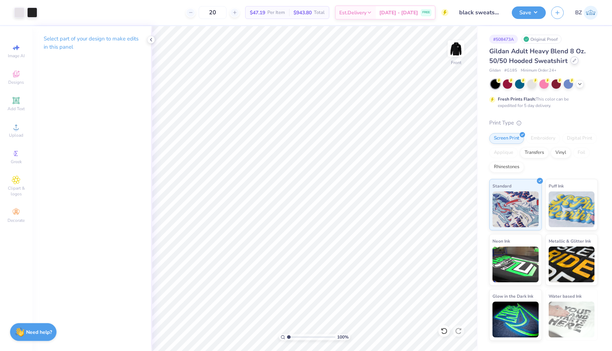
click at [572, 63] on div at bounding box center [575, 61] width 8 height 8
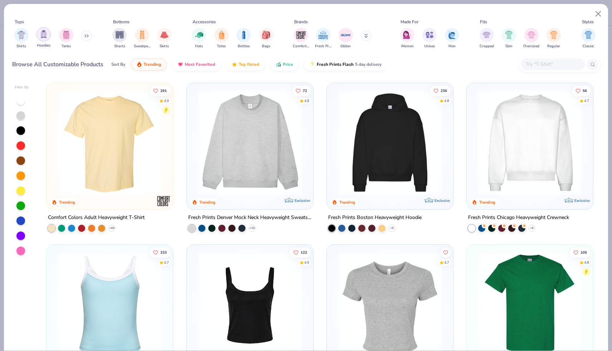
click at [40, 35] on img "filter for Hoodies" at bounding box center [44, 34] width 8 height 8
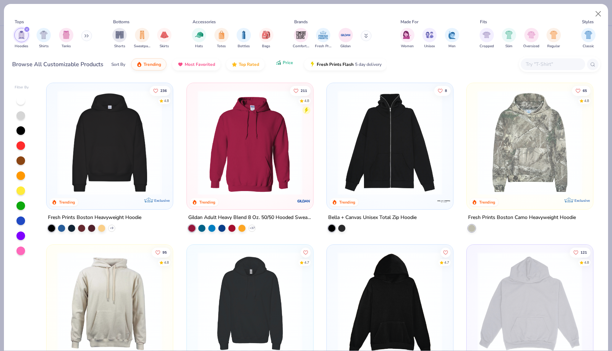
click at [277, 62] on icon "button" at bounding box center [279, 62] width 6 height 6
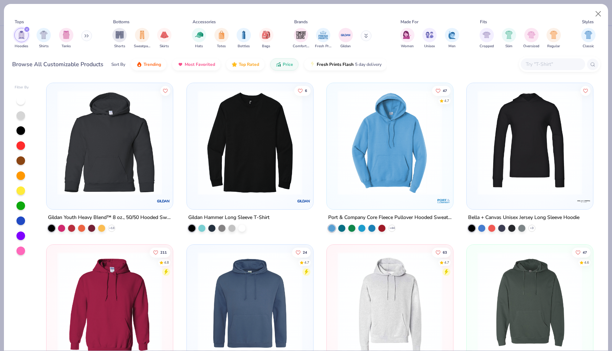
click at [337, 147] on img at bounding box center [390, 142] width 112 height 105
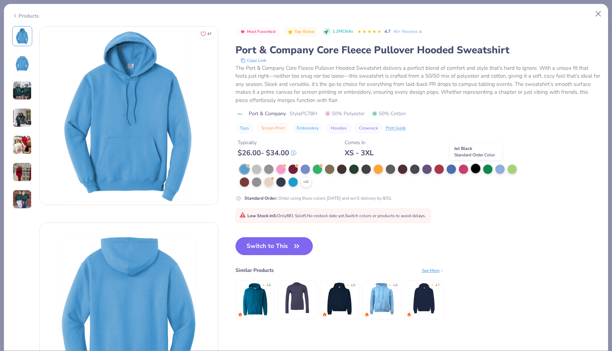
click at [473, 169] on div at bounding box center [475, 168] width 9 height 9
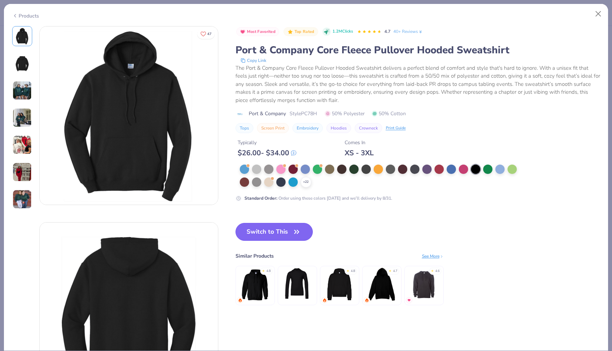
click at [278, 232] on button "Switch to This" at bounding box center [275, 232] width 78 height 18
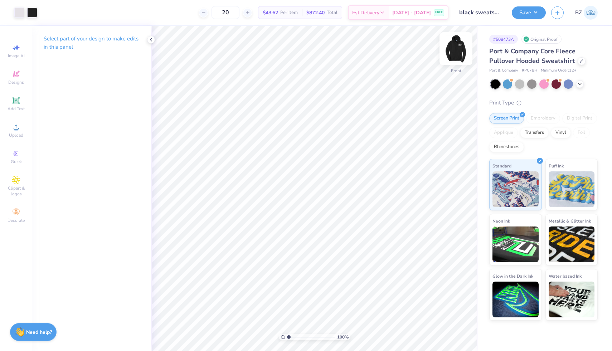
click at [450, 51] on img at bounding box center [456, 48] width 29 height 29
click at [528, 12] on button "Save" at bounding box center [529, 11] width 34 height 13
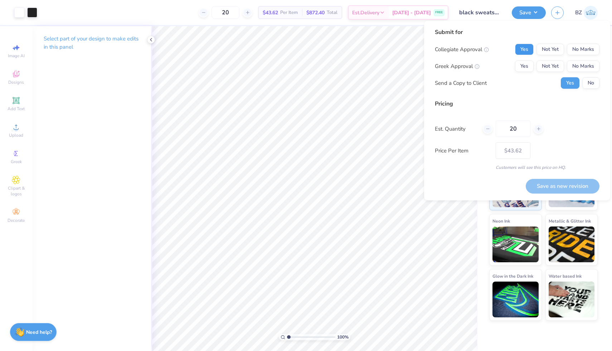
click at [528, 46] on button "Yes" at bounding box center [524, 49] width 19 height 11
click at [588, 69] on button "No Marks" at bounding box center [583, 66] width 33 height 11
click at [564, 190] on button "Save as new revision" at bounding box center [563, 186] width 74 height 15
type input "$43.62"
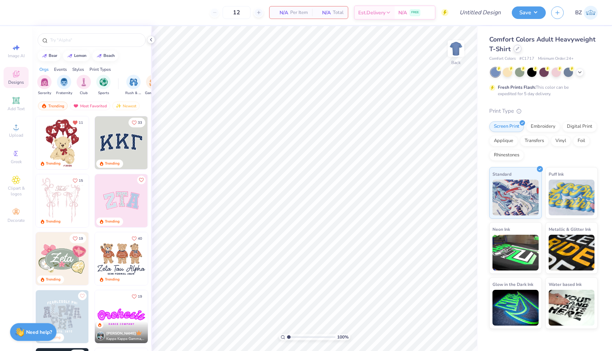
click at [516, 50] on icon at bounding box center [517, 48] width 3 height 3
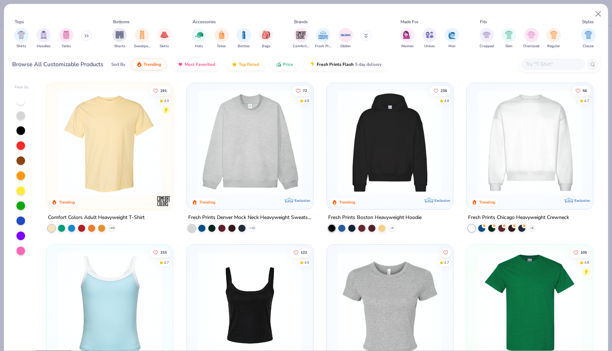
click at [44, 36] on img "filter for Hoodies" at bounding box center [44, 35] width 8 height 8
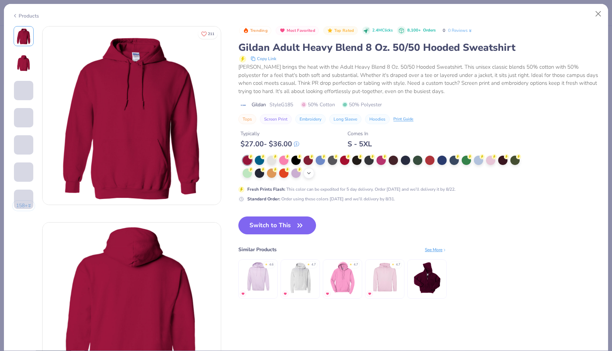
click at [308, 169] on div "+ 15" at bounding box center [309, 173] width 11 height 11
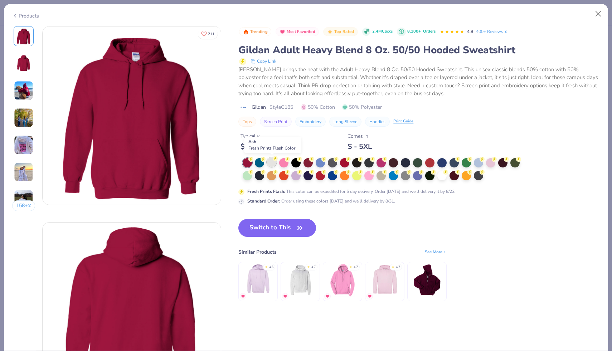
click at [274, 161] on icon at bounding box center [275, 158] width 5 height 5
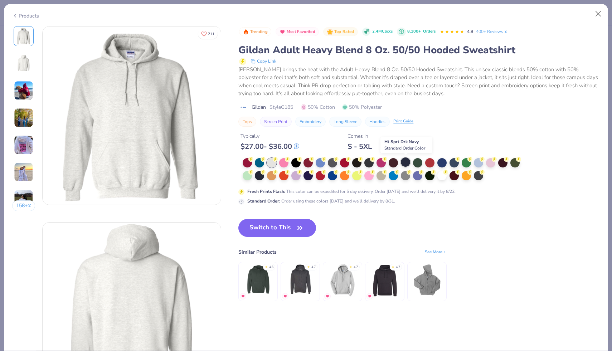
click at [405, 162] on div at bounding box center [405, 162] width 9 height 9
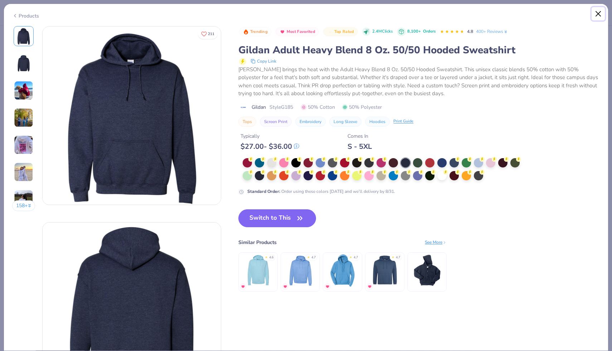
click at [596, 10] on button "Close" at bounding box center [599, 14] width 14 height 14
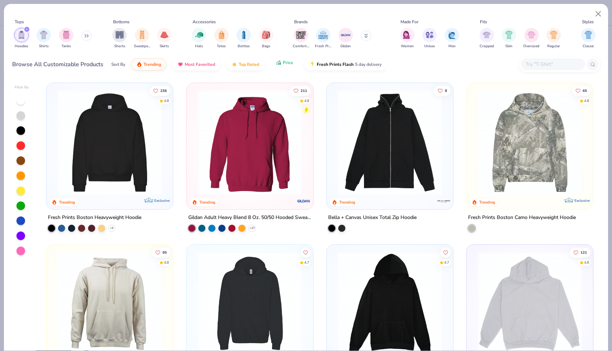
click at [285, 67] on button "Price" at bounding box center [284, 63] width 28 height 12
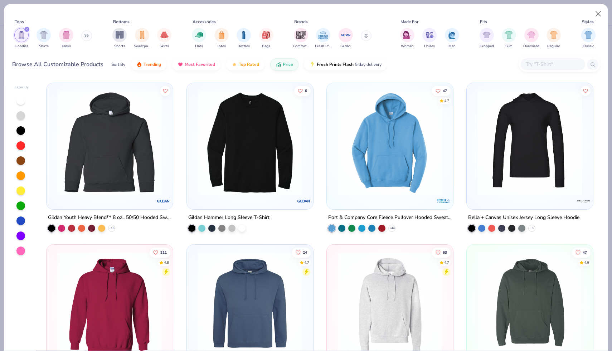
click at [367, 141] on img at bounding box center [390, 142] width 112 height 105
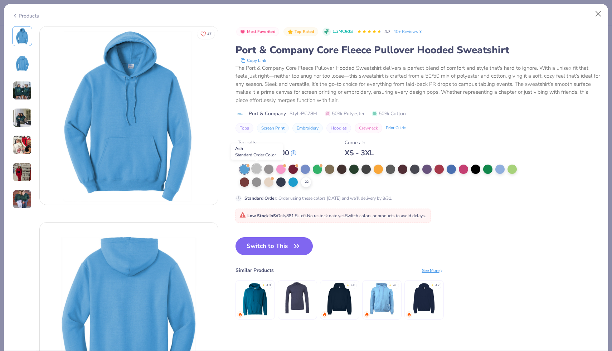
click at [255, 169] on div at bounding box center [256, 168] width 9 height 9
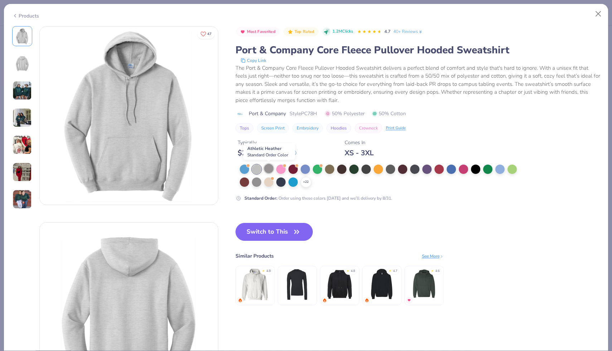
click at [270, 170] on div at bounding box center [268, 168] width 9 height 9
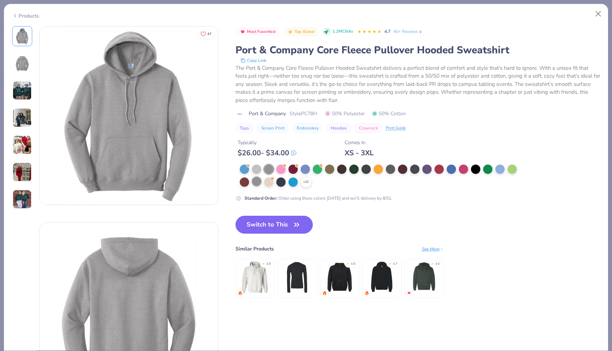
click at [254, 184] on div at bounding box center [256, 181] width 9 height 9
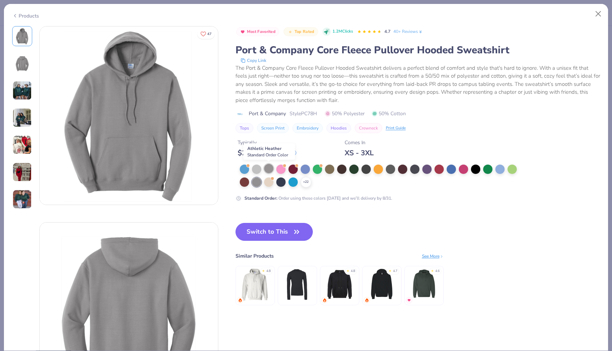
click at [268, 169] on div at bounding box center [268, 168] width 9 height 9
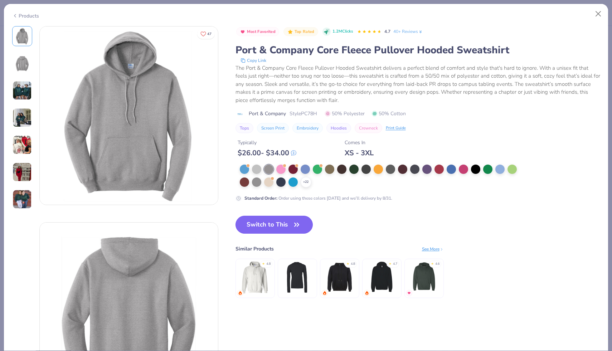
click at [267, 223] on button "Switch to This" at bounding box center [275, 225] width 78 height 18
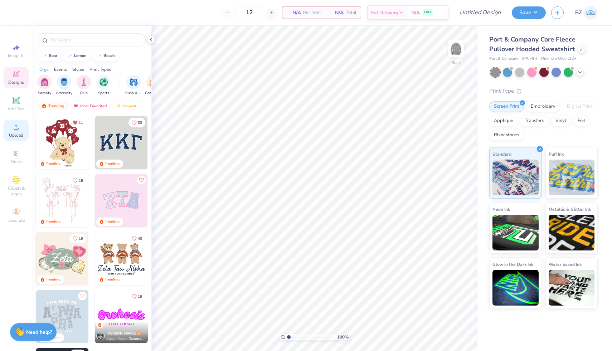
click at [18, 132] on span "Upload" at bounding box center [16, 135] width 14 height 6
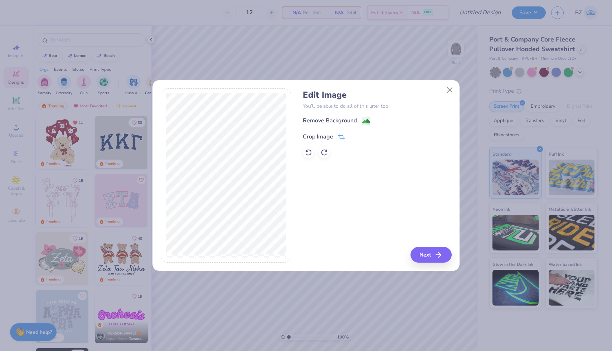
click at [339, 136] on icon at bounding box center [341, 138] width 5 height 5
click at [351, 138] on button at bounding box center [354, 136] width 8 height 8
click at [417, 255] on button "Next" at bounding box center [432, 255] width 41 height 16
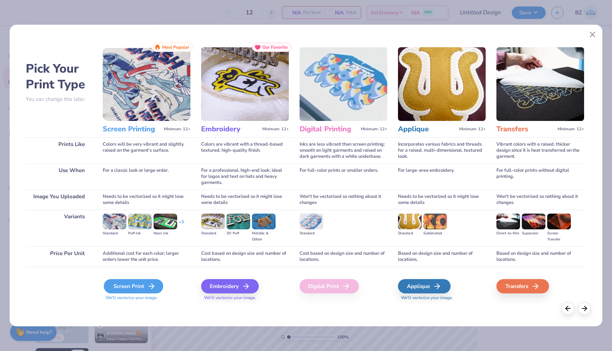
click at [154, 279] on div "Screen Print" at bounding box center [133, 286] width 59 height 14
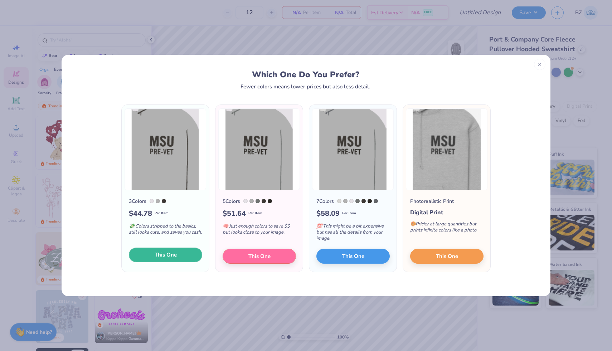
click at [183, 252] on button "This One" at bounding box center [165, 255] width 73 height 15
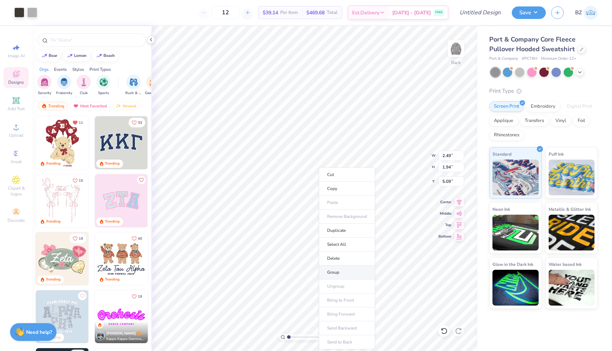
click at [344, 267] on li "Group" at bounding box center [347, 273] width 56 height 14
type input "5.10"
type input "4.88"
type input "3.81"
type input "3.30"
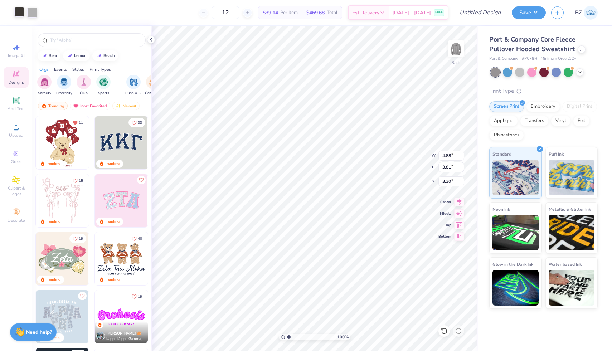
click at [16, 15] on div at bounding box center [19, 12] width 10 height 10
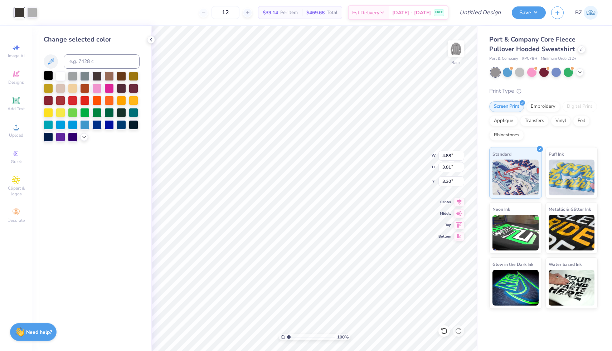
click at [51, 76] on div at bounding box center [48, 75] width 9 height 9
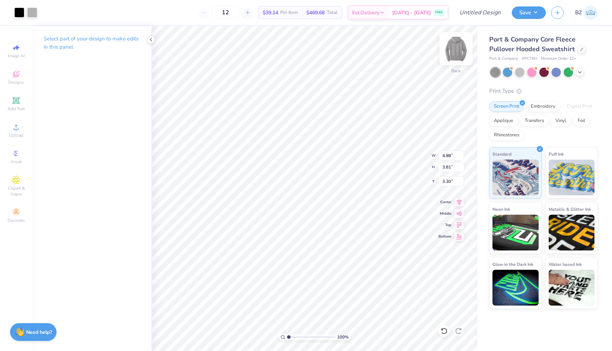
click at [450, 59] on img at bounding box center [456, 48] width 29 height 29
click at [236, 9] on input "12" at bounding box center [226, 12] width 28 height 13
type input "1"
type input "20"
click at [452, 49] on img at bounding box center [456, 48] width 29 height 29
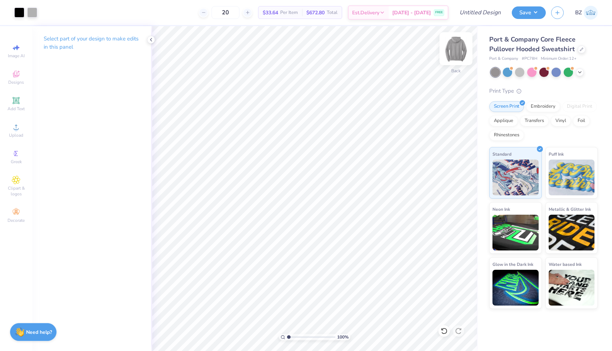
click at [452, 49] on img at bounding box center [456, 48] width 29 height 29
click at [23, 132] on span "Upload" at bounding box center [16, 135] width 14 height 6
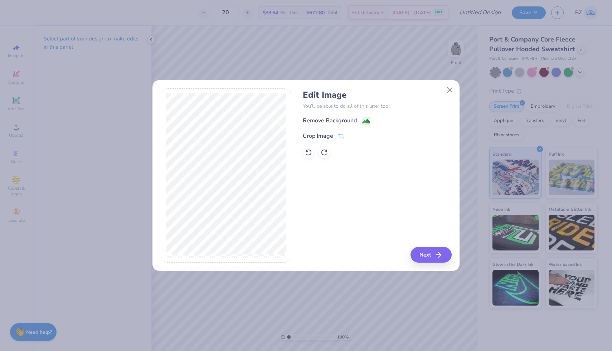
click at [347, 132] on div "Crop Image" at bounding box center [377, 136] width 149 height 9
click at [344, 134] on icon at bounding box center [341, 137] width 6 height 6
click at [351, 136] on button at bounding box center [354, 136] width 8 height 8
click at [416, 252] on button "Next" at bounding box center [432, 255] width 41 height 16
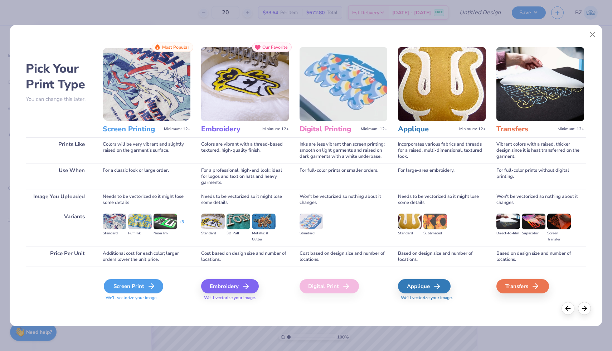
click at [136, 285] on div "Screen Print" at bounding box center [133, 286] width 59 height 14
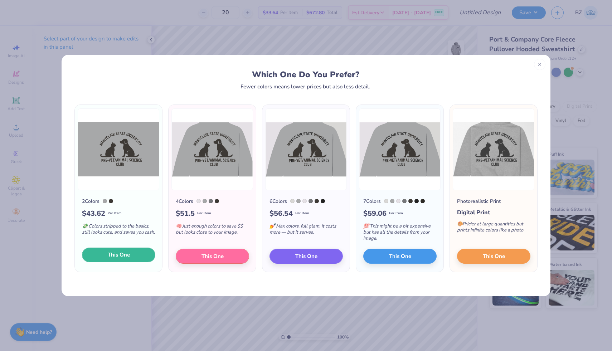
click at [131, 257] on button "This One" at bounding box center [118, 255] width 73 height 15
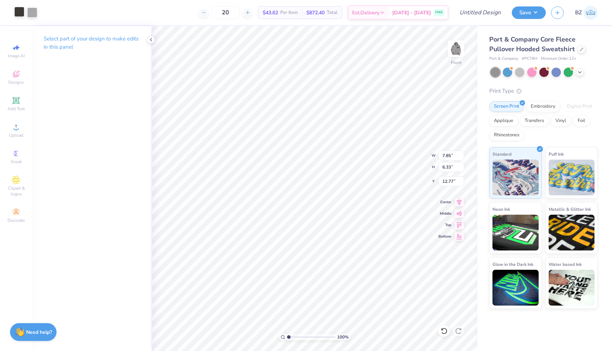
click at [20, 10] on div at bounding box center [19, 12] width 10 height 10
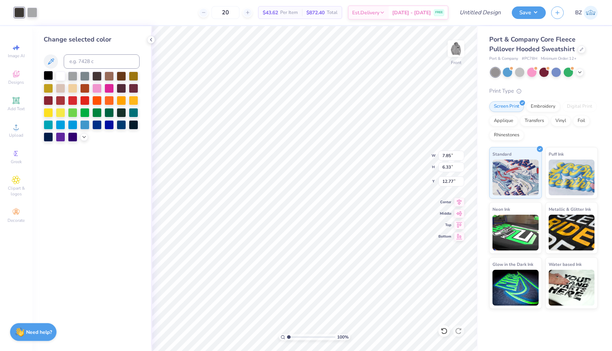
click at [52, 77] on div at bounding box center [48, 75] width 9 height 9
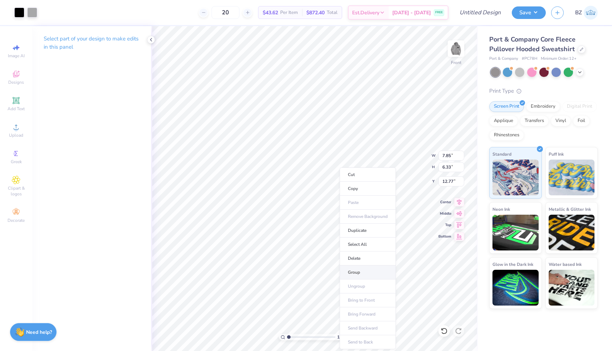
click at [356, 271] on li "Group" at bounding box center [368, 273] width 56 height 14
type input "12.84"
type input "10.65"
type input "8.58"
type input "10.58"
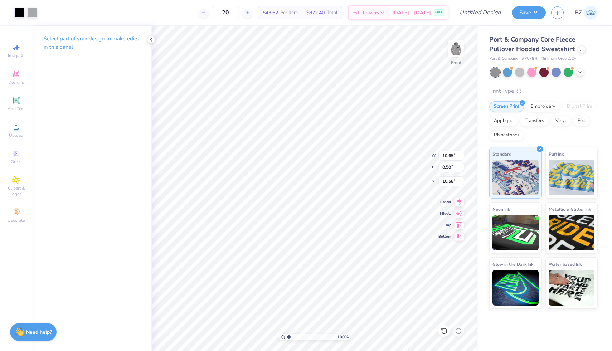
type input "13.85"
type input "11.16"
type input "9.74"
type input "8.22"
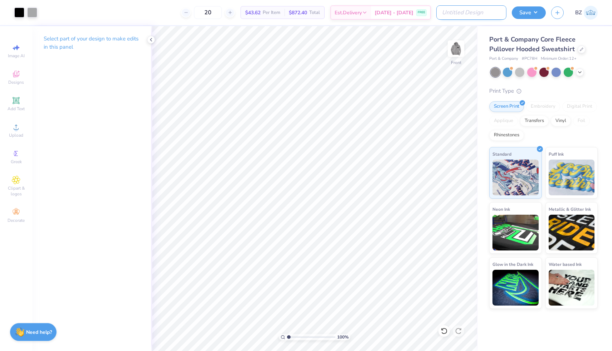
click at [472, 12] on input "Design Title" at bounding box center [471, 12] width 70 height 14
type input "grey sweatshirts"
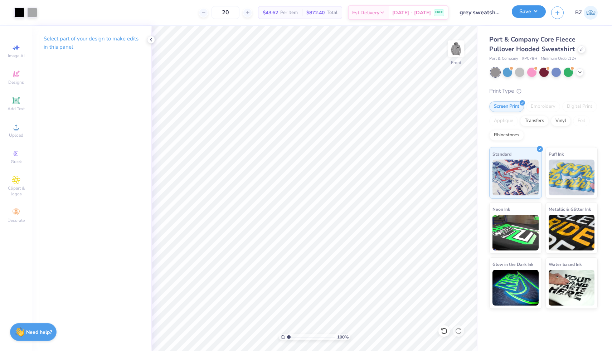
click at [534, 16] on button "Save" at bounding box center [529, 11] width 34 height 13
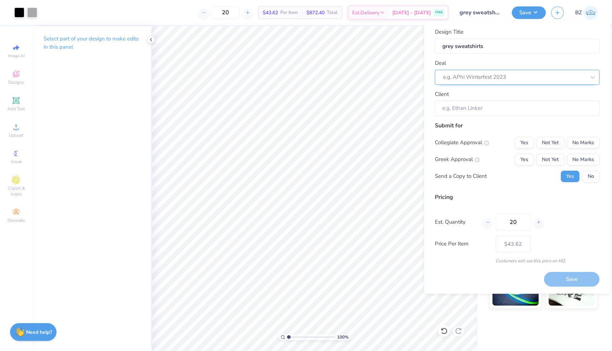
click at [502, 78] on div at bounding box center [514, 77] width 143 height 10
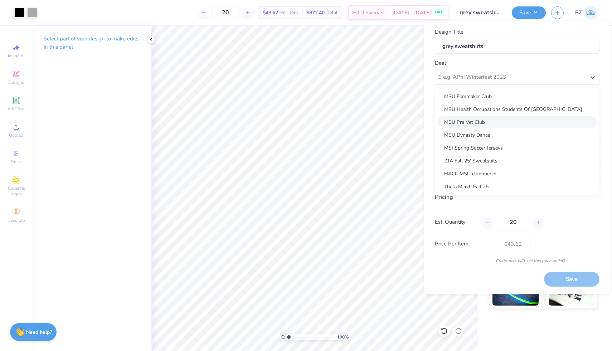
click at [496, 119] on div "MSU Pre Vet Club" at bounding box center [517, 122] width 159 height 12
type input "[PERSON_NAME]"
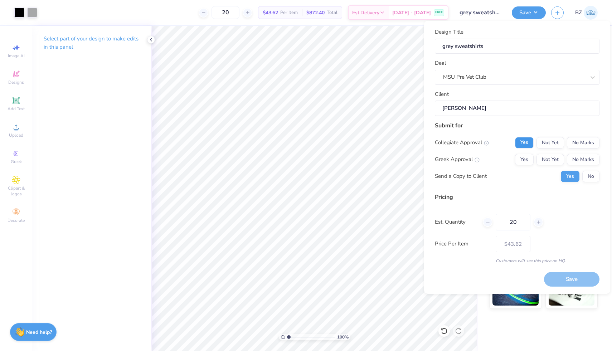
click at [529, 148] on button "Yes" at bounding box center [524, 142] width 19 height 11
click at [574, 163] on button "No Marks" at bounding box center [583, 159] width 33 height 11
click at [569, 277] on button "Save" at bounding box center [571, 279] width 55 height 15
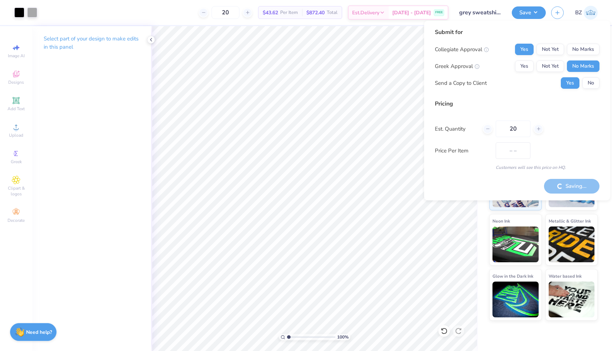
type input "$43.62"
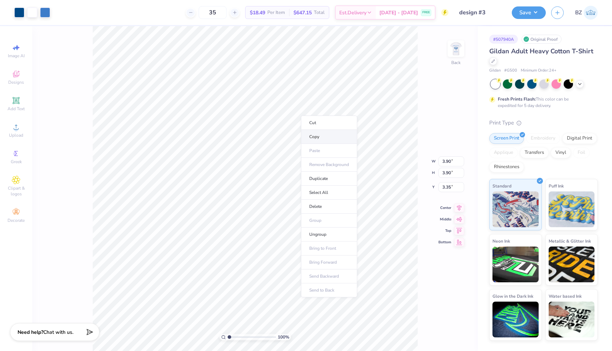
click at [318, 138] on li "Copy" at bounding box center [329, 137] width 56 height 14
click at [455, 57] on img at bounding box center [456, 48] width 29 height 29
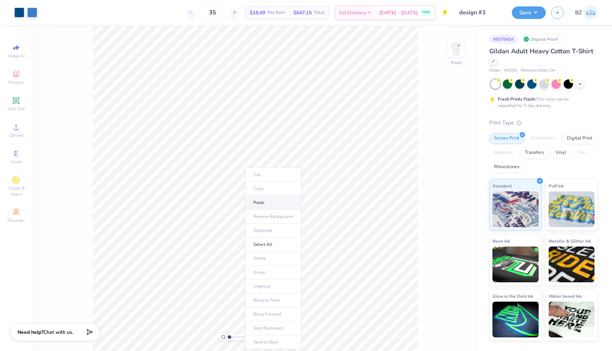
click at [272, 205] on li "Paste" at bounding box center [273, 203] width 56 height 14
type input "8.79"
type input "10.78"
type input "8.46"
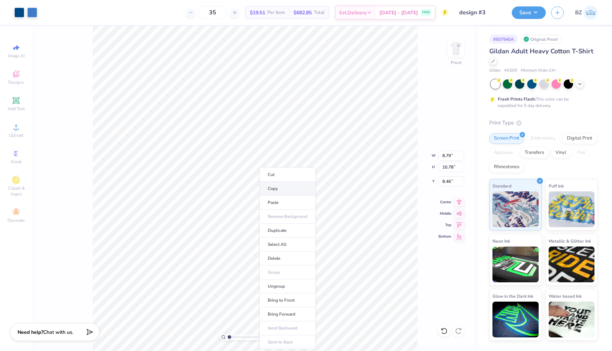
click at [276, 189] on li "Copy" at bounding box center [288, 189] width 56 height 14
click at [450, 52] on img at bounding box center [456, 48] width 29 height 29
click at [270, 202] on li "Paste" at bounding box center [284, 203] width 56 height 14
type input "3.90"
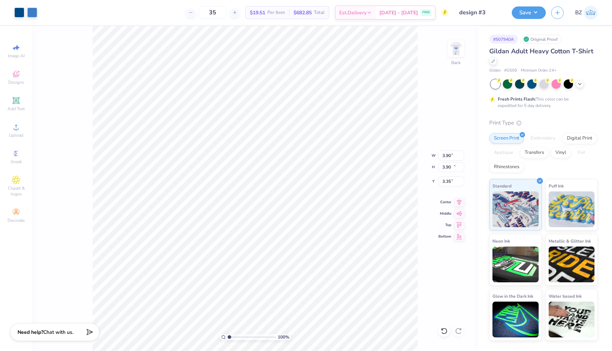
type input "3.44"
type input "4.28"
type input "5.25"
type input "3.22"
click at [453, 49] on img at bounding box center [456, 48] width 29 height 29
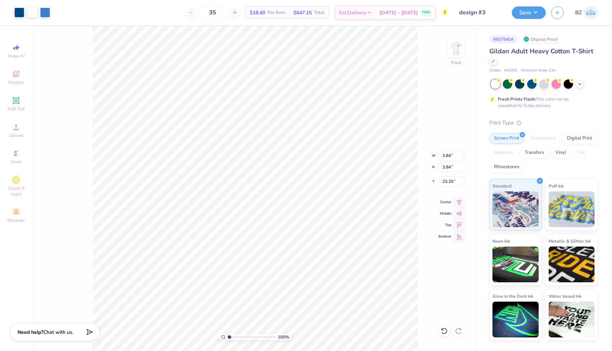
type input "6.64"
type input "9.44"
type input "12.86"
type input "1.98"
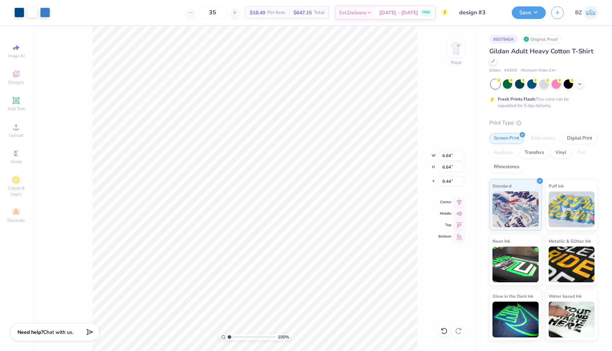
type input "6.19"
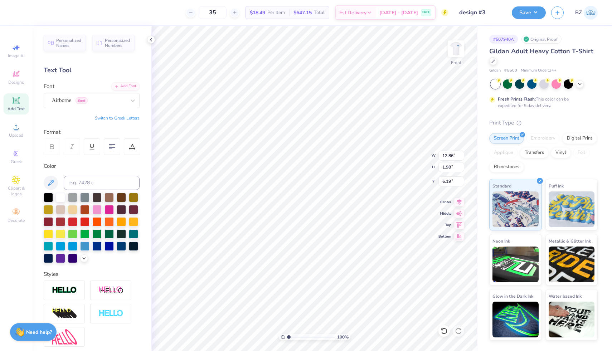
type input "11.18"
type input "1.72"
type input "5.42"
type input "6.64"
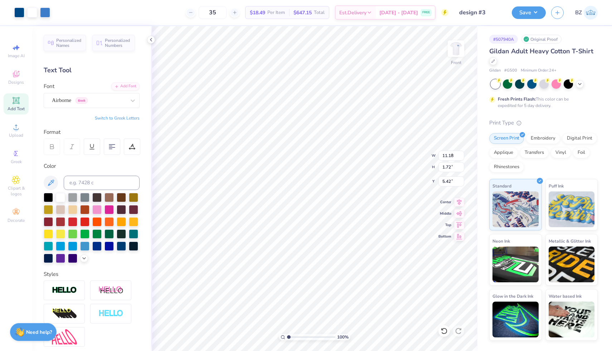
type input "9.44"
type input "7.69"
type input "7.63"
type input "9.23"
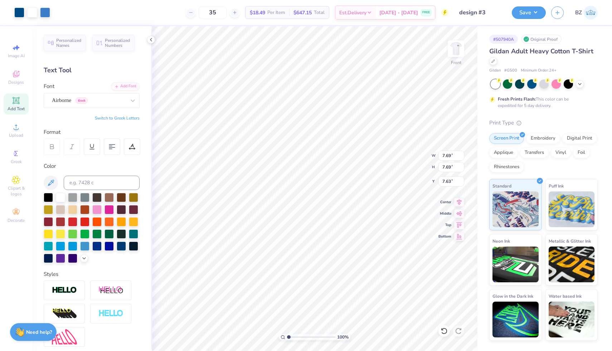
type input "1.72"
type input "19.99"
type input "8.08"
type input "1.51"
type input "16.19"
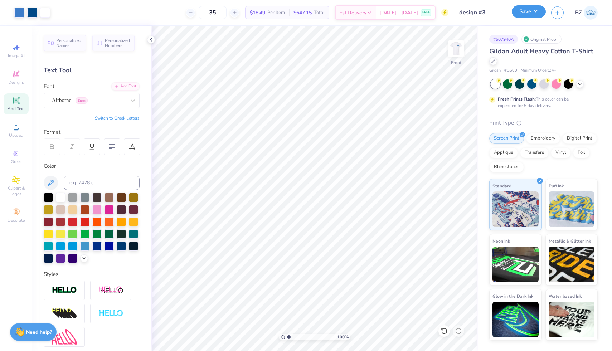
click at [522, 15] on button "Save" at bounding box center [529, 11] width 34 height 13
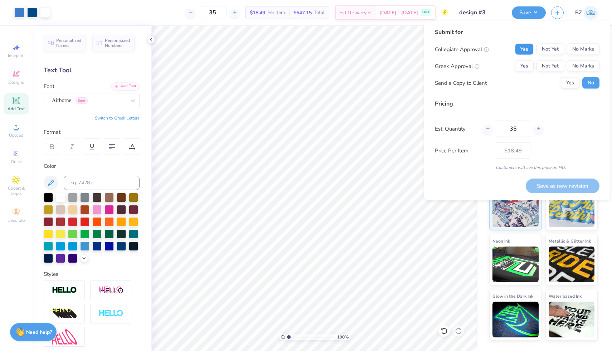
click at [528, 50] on button "Yes" at bounding box center [524, 49] width 19 height 11
click at [575, 65] on button "No Marks" at bounding box center [583, 66] width 33 height 11
click at [553, 184] on button "Save as new revision" at bounding box center [563, 186] width 74 height 15
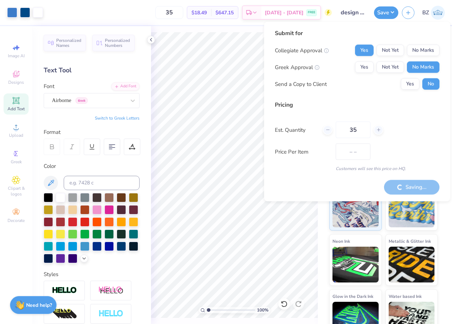
type input "$18.49"
